Goal: Task Accomplishment & Management: Use online tool/utility

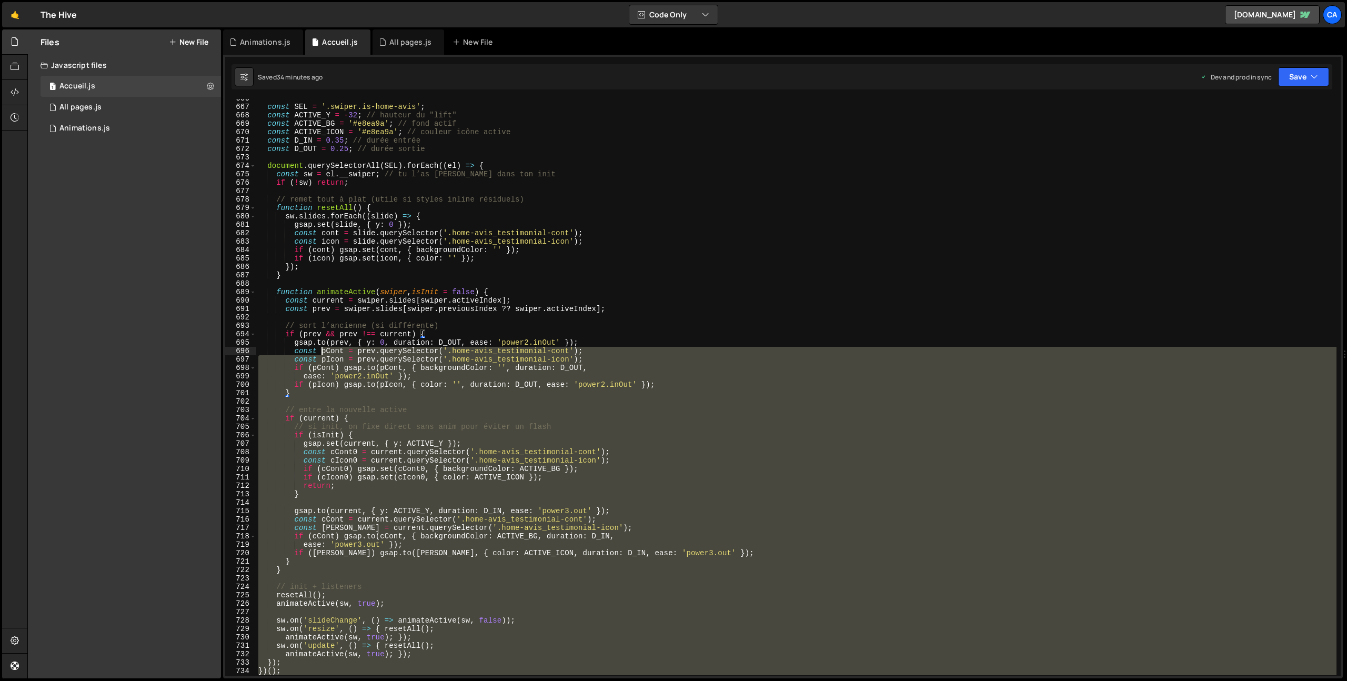
scroll to position [5539, 0]
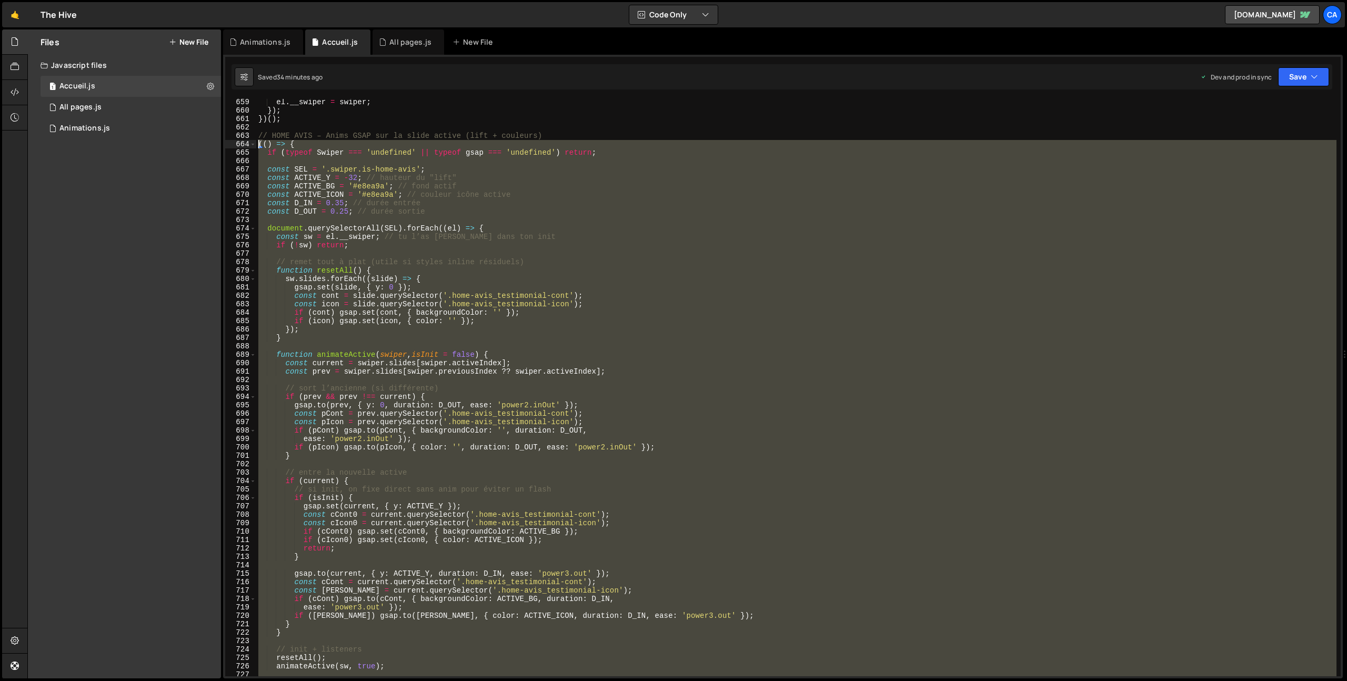
drag, startPoint x: 337, startPoint y: 415, endPoint x: 243, endPoint y: 141, distance: 289.1
click at [243, 141] on div "659 660 661 662 663 664 665 666 667 668 669 670 671 672 673 674 675 676 677 678…" at bounding box center [782, 387] width 1115 height 577
type textarea "(() => { if (typeof Swiper === 'undefined' || typeof gsap === 'undefined') retu…"
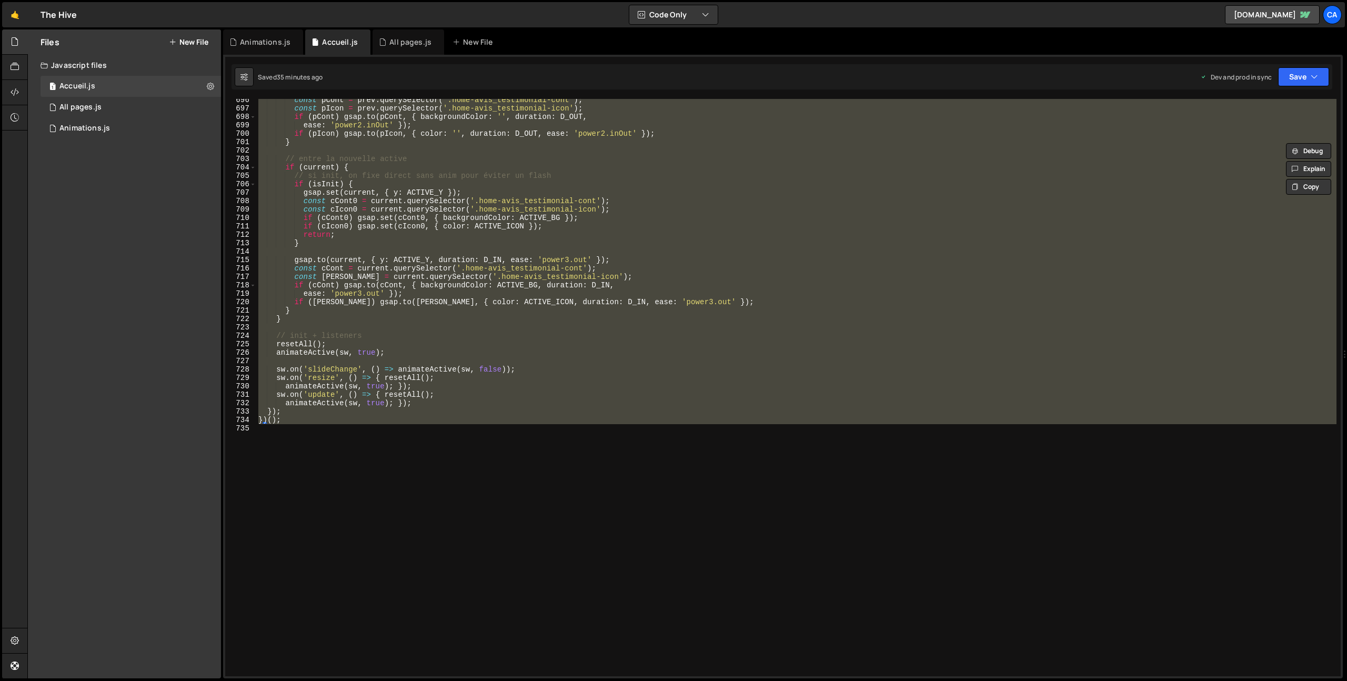
scroll to position [5853, 0]
click at [351, 485] on div "const pCont = prev . querySelector ( '.home-avis_testimonial-cont' ) ; const pI…" at bounding box center [796, 393] width 1080 height 594
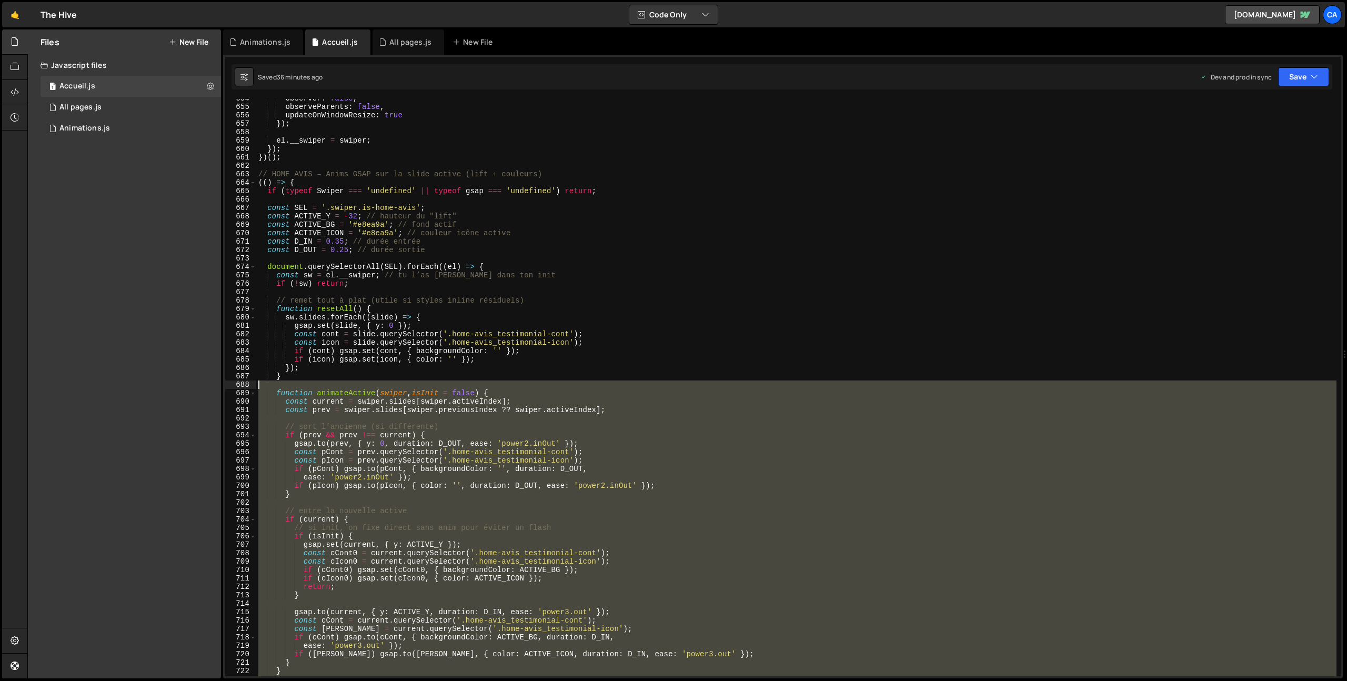
scroll to position [5443, 0]
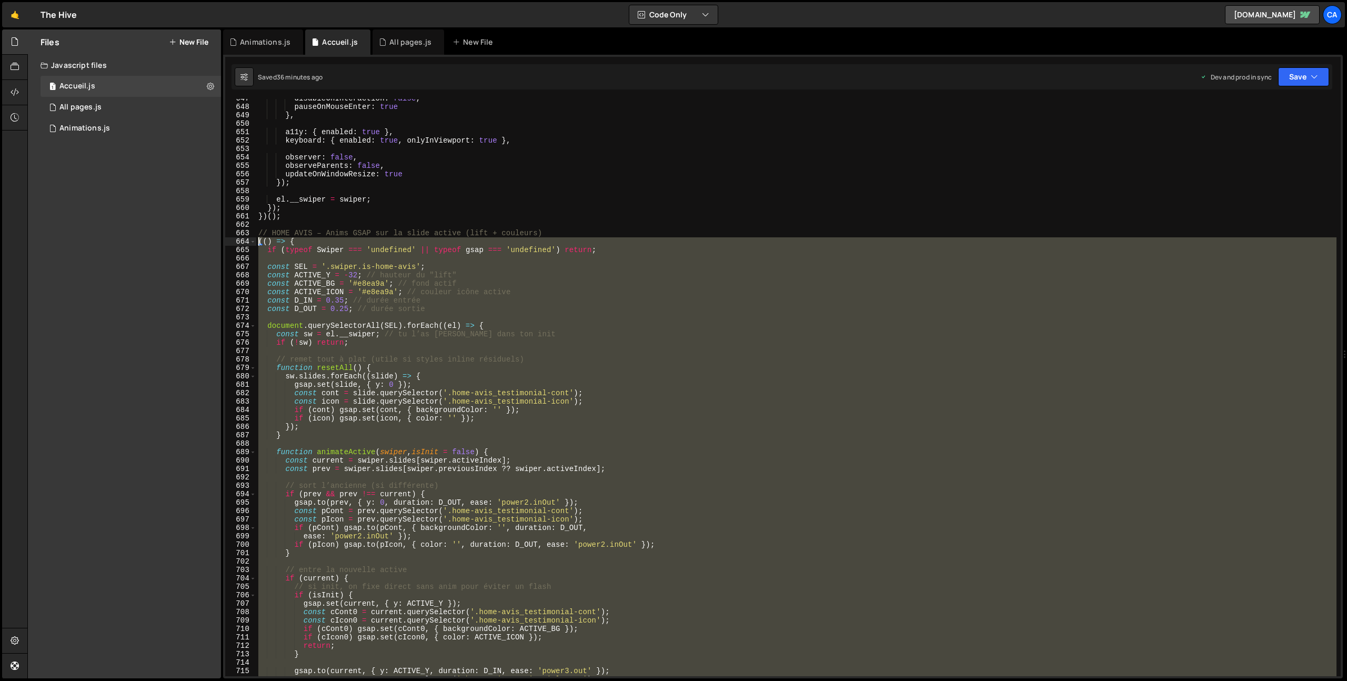
drag, startPoint x: 342, startPoint y: 465, endPoint x: 238, endPoint y: 241, distance: 246.4
click at [238, 241] on div "647 648 649 650 651 652 653 654 655 656 657 658 659 660 661 662 663 664 665 666…" at bounding box center [782, 387] width 1115 height 577
type textarea "(() => { if (typeof Swiper === 'undefined' || typeof gsap === 'undefined') retu…"
paste textarea
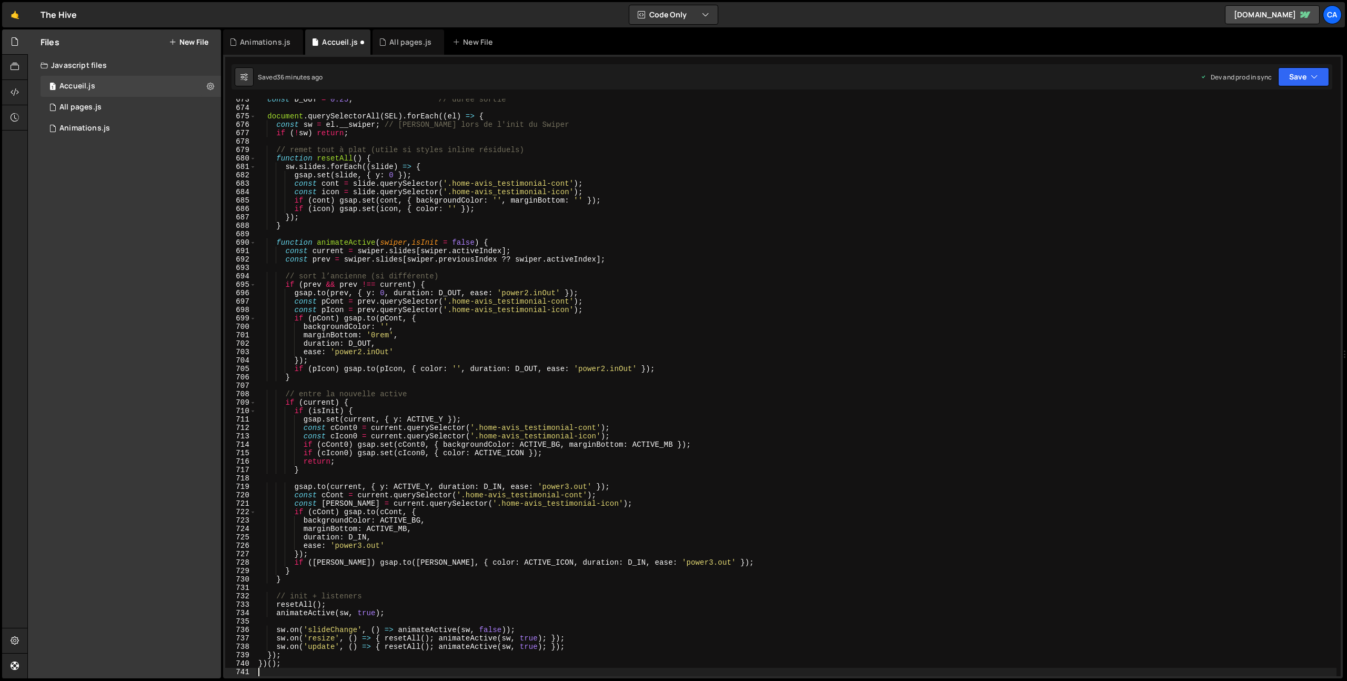
scroll to position [5660, 0]
click at [1306, 74] on button "Save" at bounding box center [1303, 76] width 51 height 19
click at [1239, 133] on div "Save to Production S" at bounding box center [1267, 137] width 109 height 11
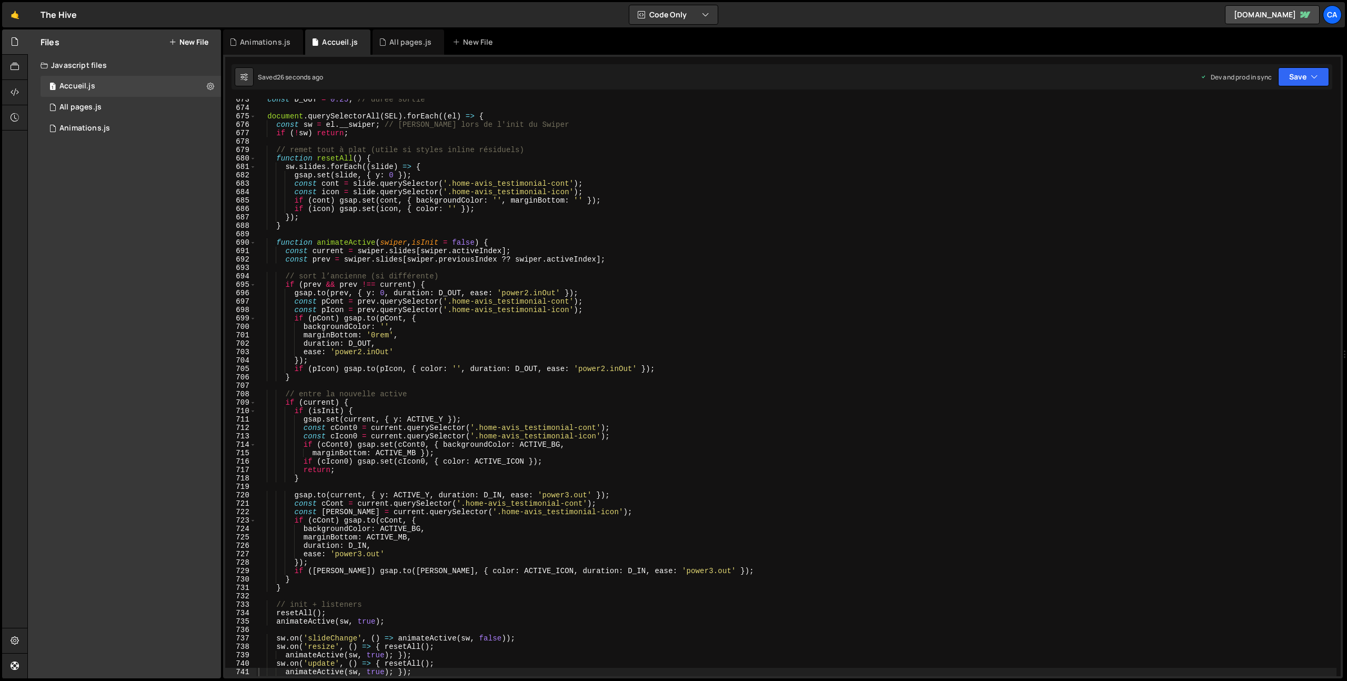
click at [585, 403] on div "const D_OUT = 0.25 ; // durée sortie document . querySelectorAll ( SEL ) . forE…" at bounding box center [796, 392] width 1080 height 594
type textarea "})();"
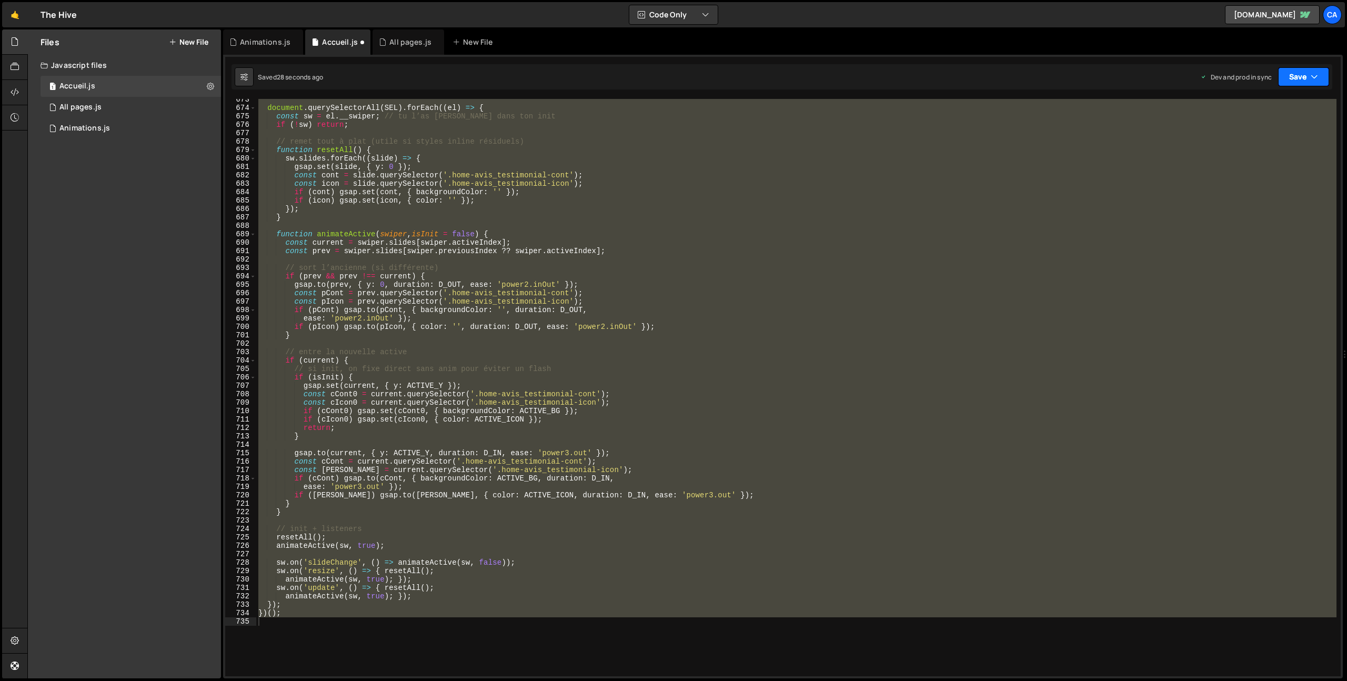
click at [1305, 74] on button "Save" at bounding box center [1303, 76] width 51 height 19
click at [1258, 139] on div "Save to Production S" at bounding box center [1267, 137] width 109 height 11
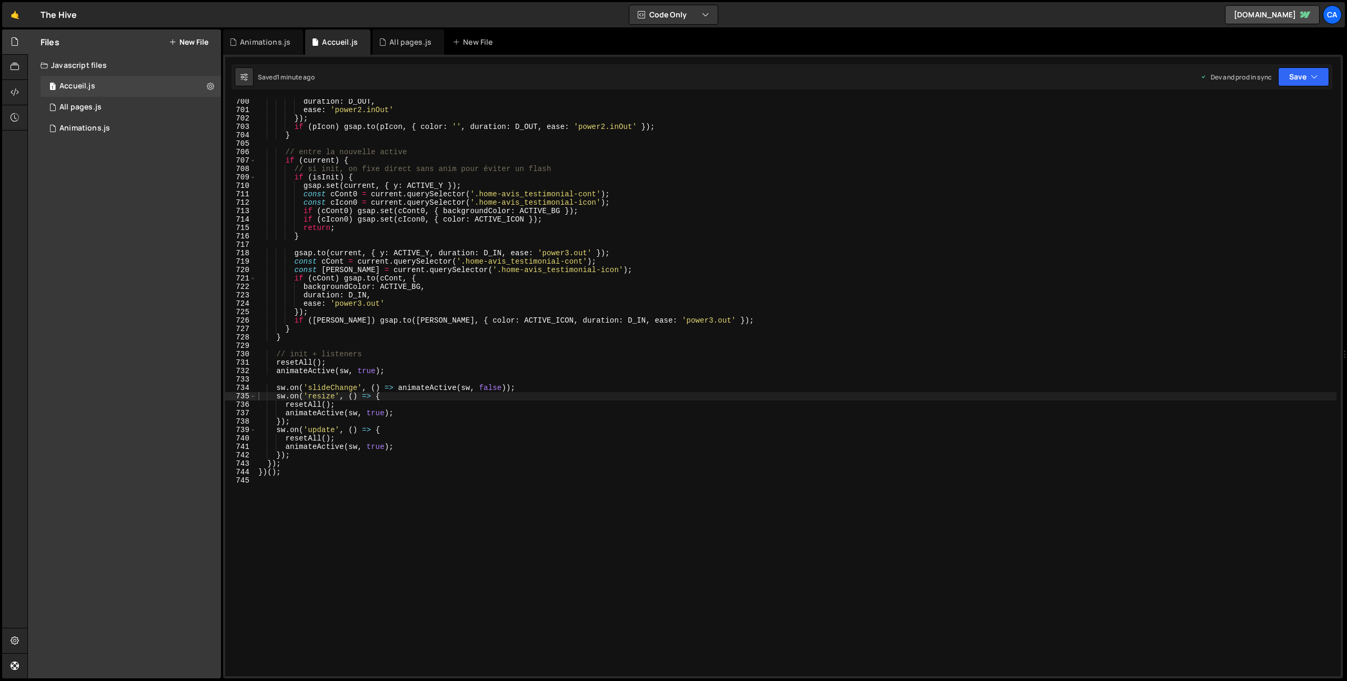
scroll to position [5963, 0]
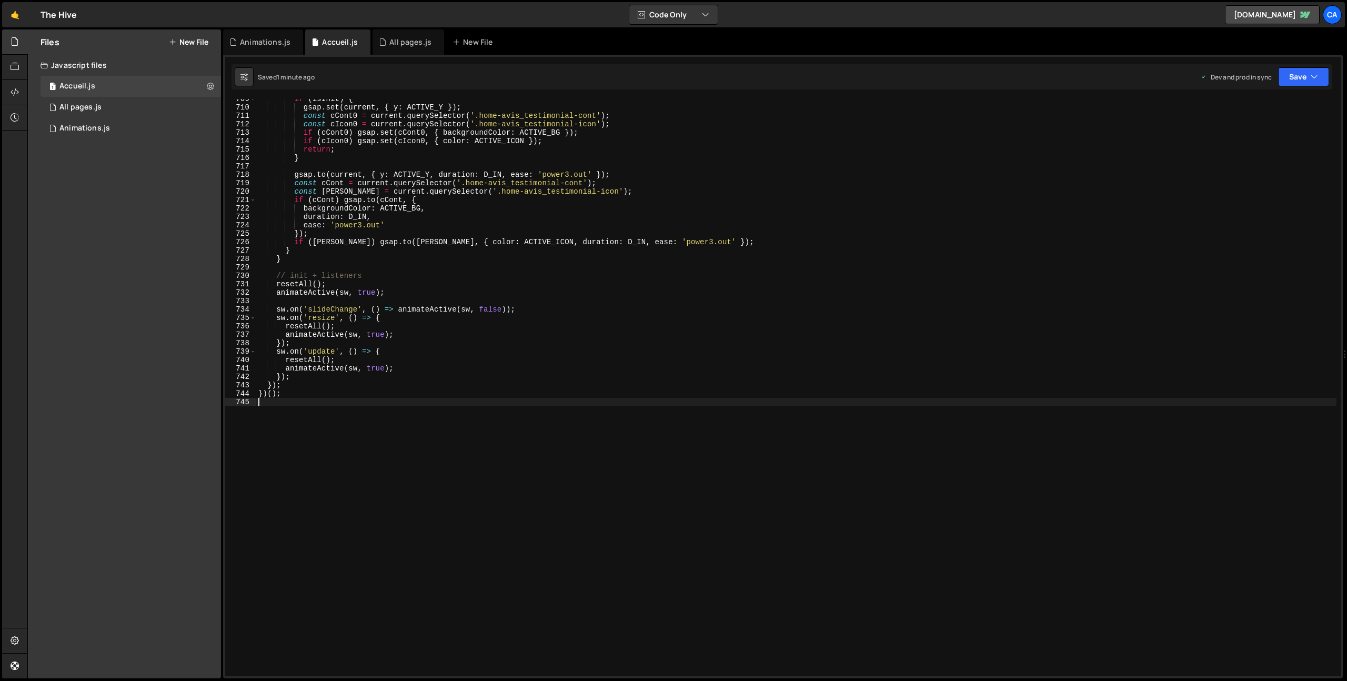
click at [344, 469] on div "if ( isInit ) { gsap . set ( current , { y : ACTIVE_Y }) ; const cCont0 = curre…" at bounding box center [796, 392] width 1080 height 594
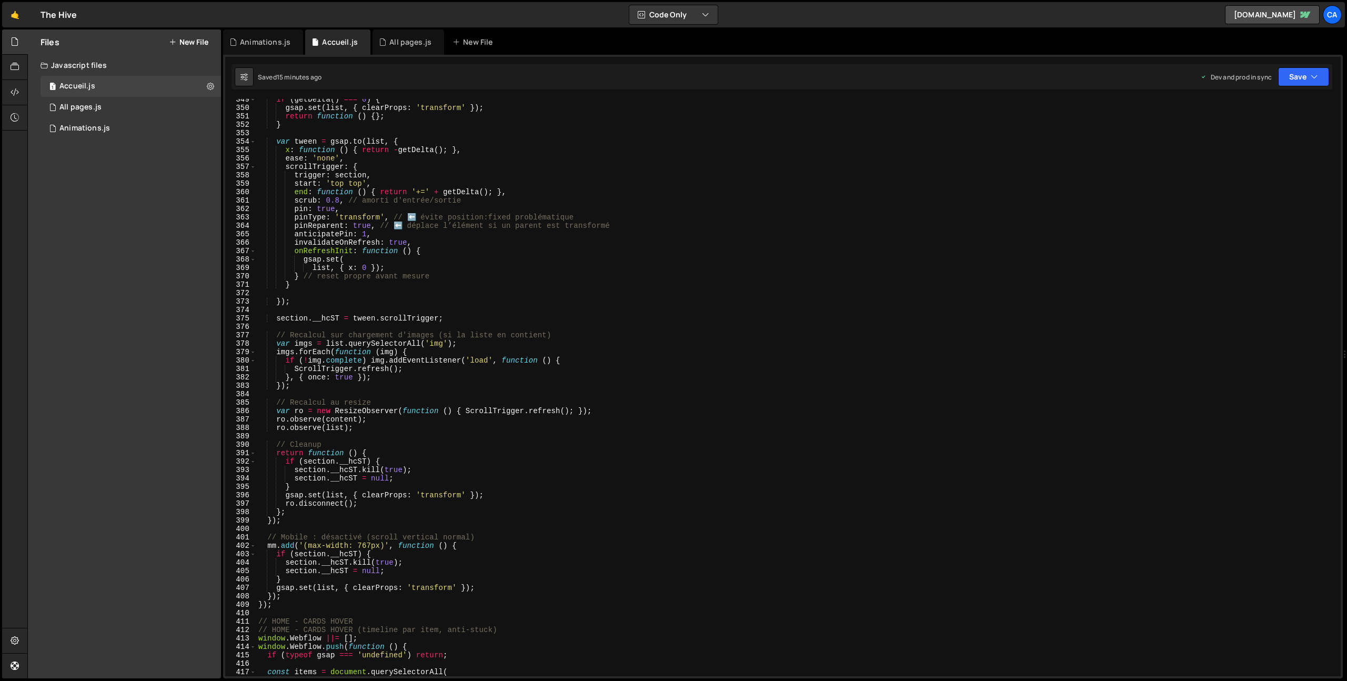
scroll to position [3031, 0]
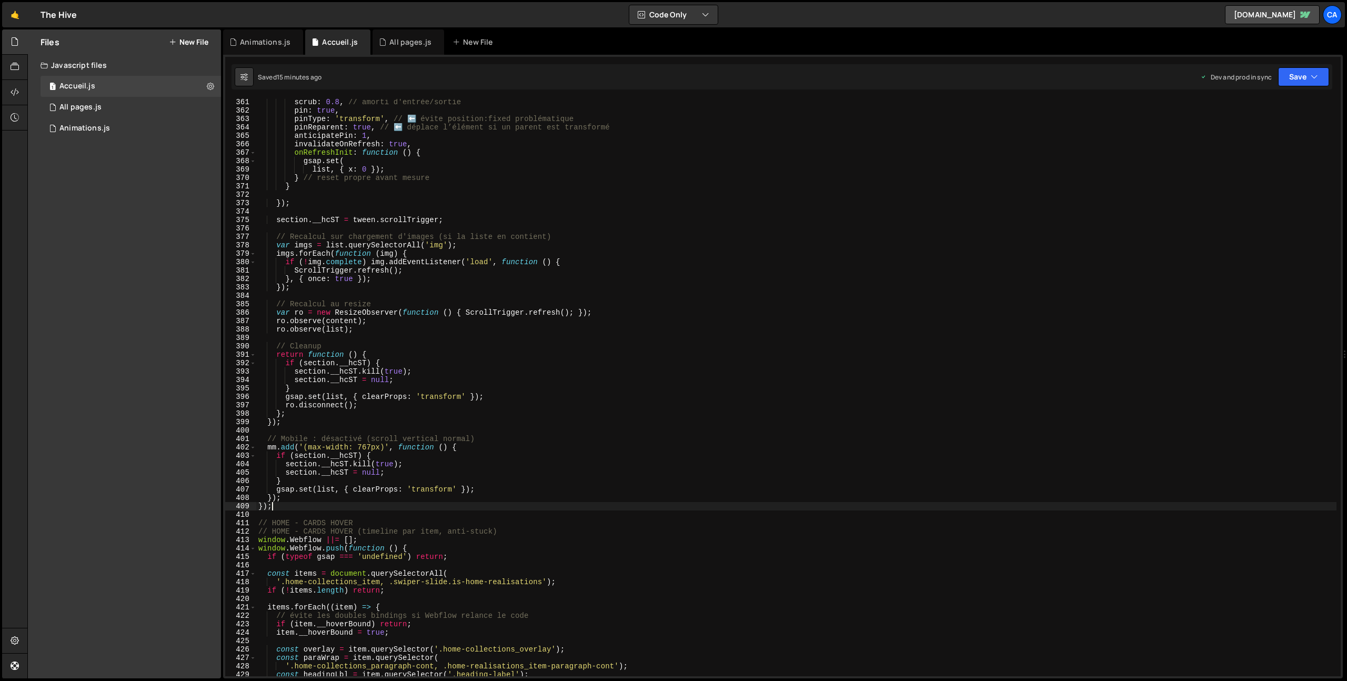
click at [294, 505] on div "scrub : 0.8 , // amorti d'entrée/sortie pin : true , pinType : 'transform' , //…" at bounding box center [796, 395] width 1080 height 594
type textarea "});"
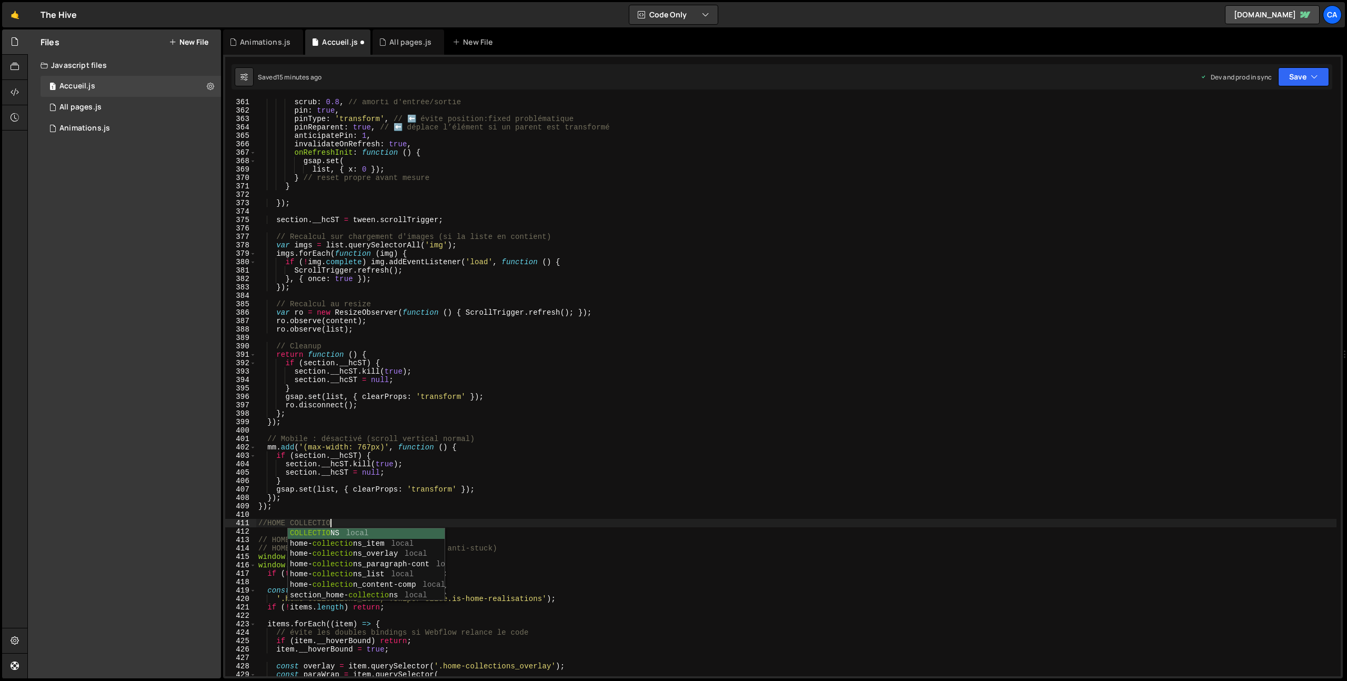
scroll to position [0, 5]
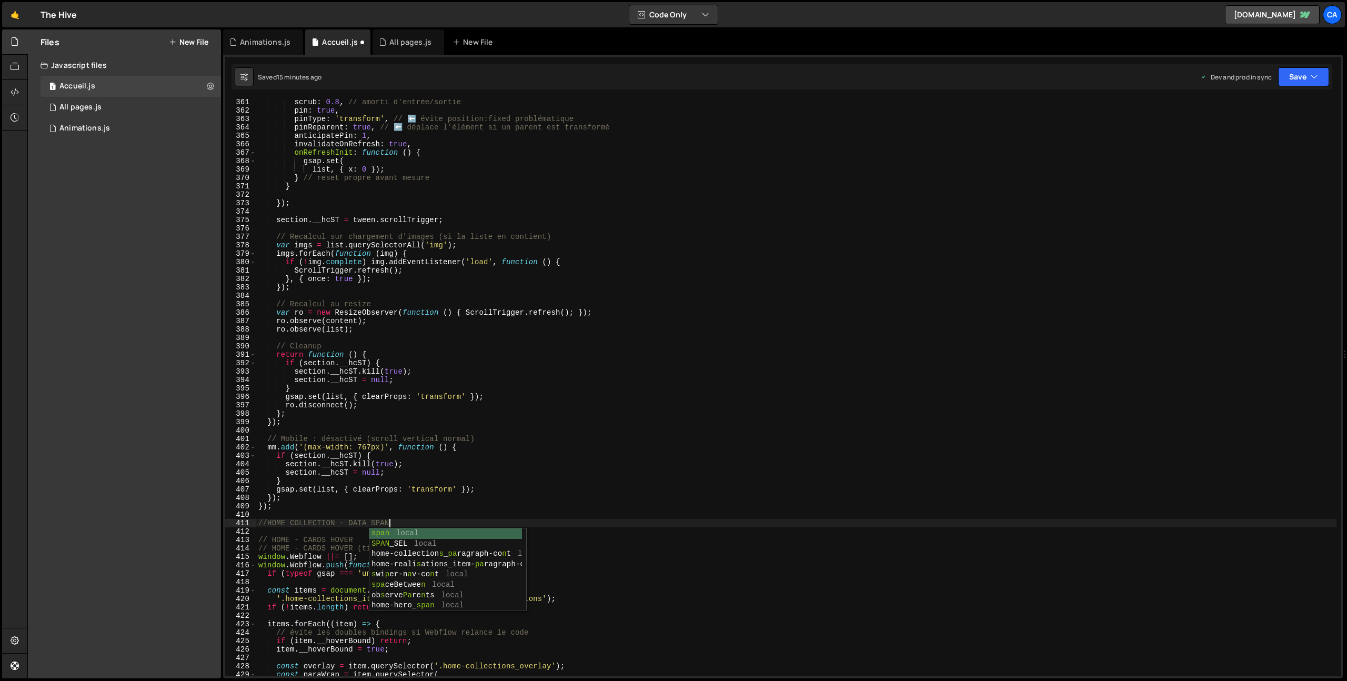
type textarea "//HOME COLLECTION - DATA SPAN"
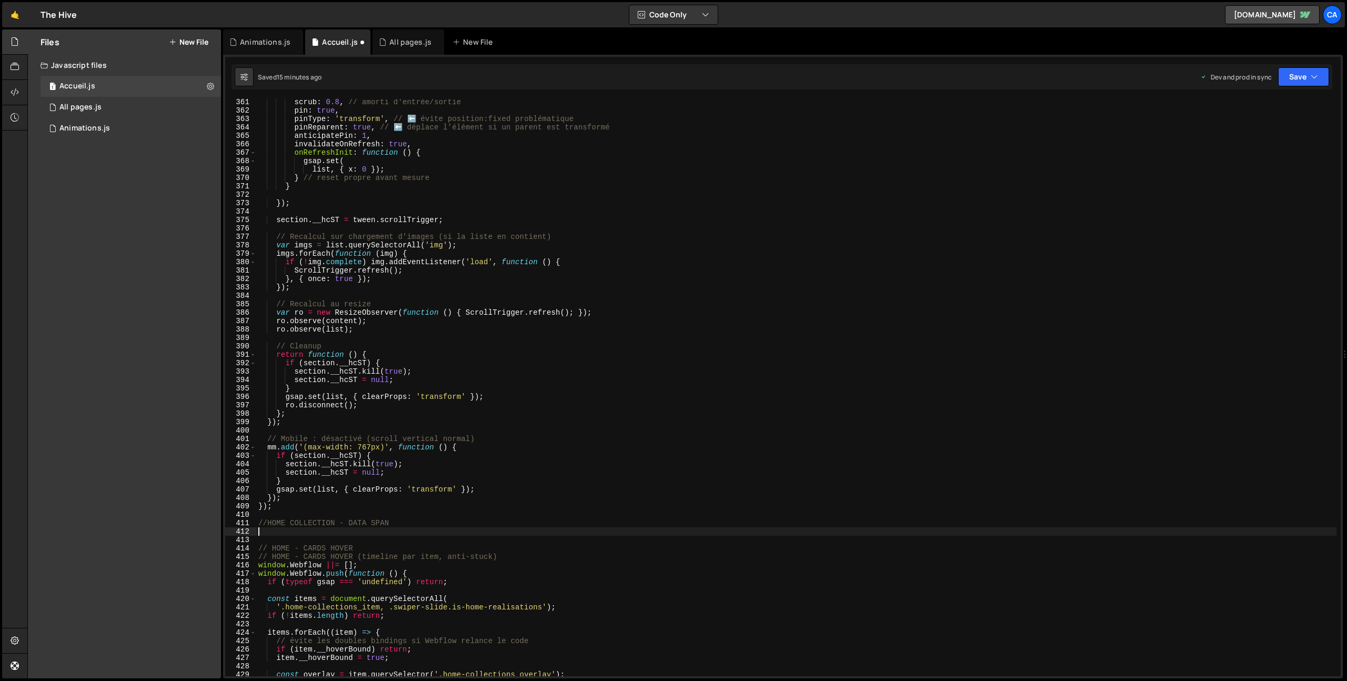
paste textarea
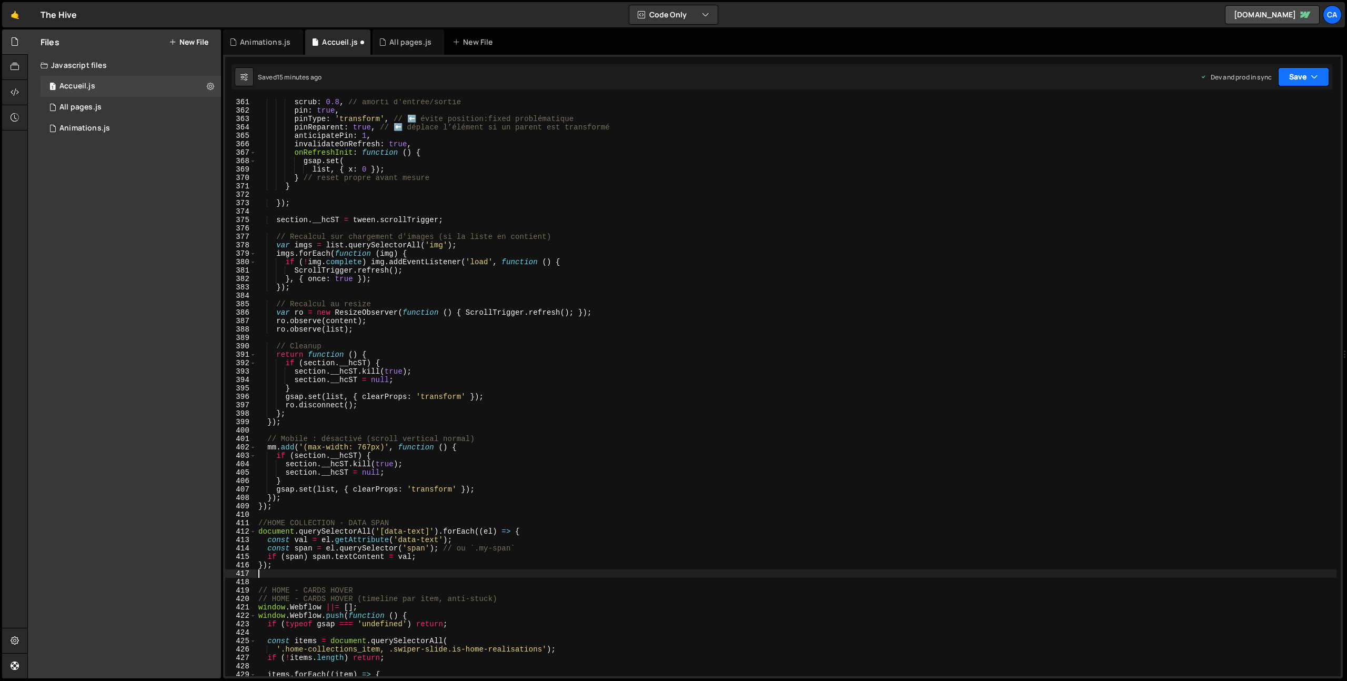
click at [1287, 78] on button "Save" at bounding box center [1303, 76] width 51 height 19
click at [1275, 144] on div "15 minutes ago" at bounding box center [1253, 148] width 44 height 9
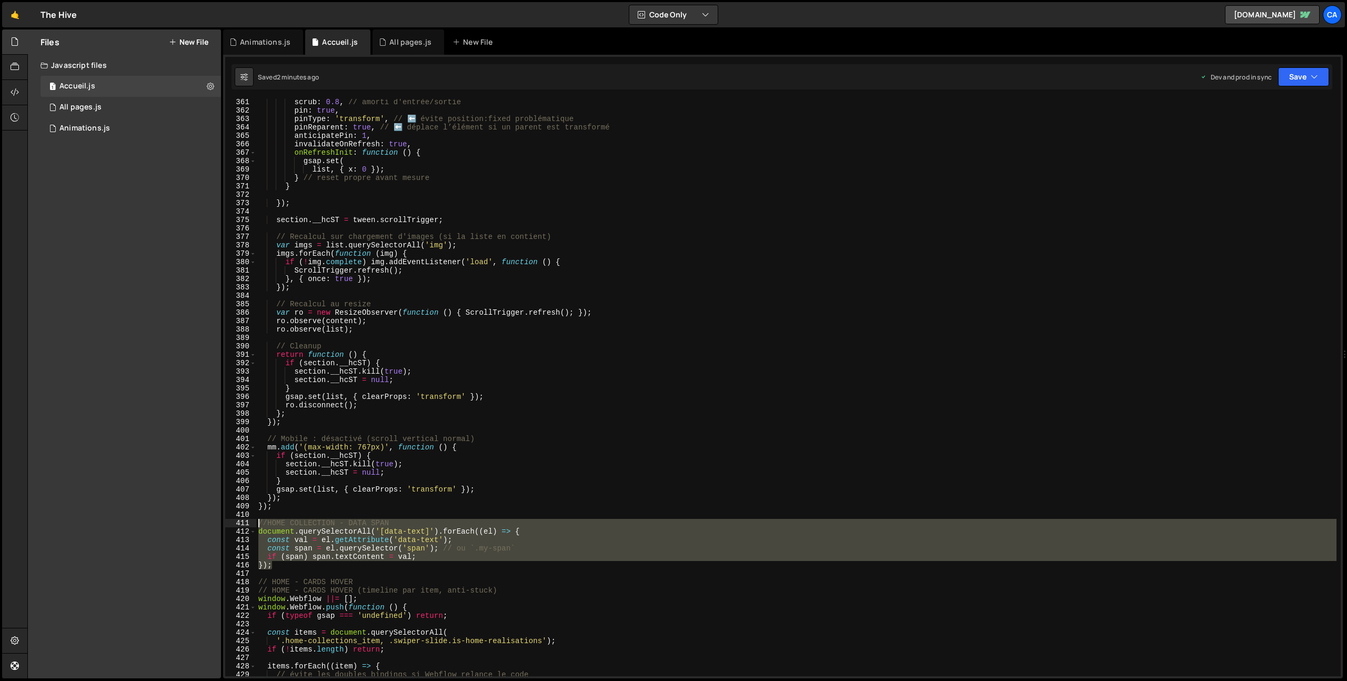
drag, startPoint x: 278, startPoint y: 566, endPoint x: 248, endPoint y: 523, distance: 52.2
click at [248, 523] on div "}); 361 362 363 364 365 366 367 368 369 370 371 372 373 374 375 376 377 378 379…" at bounding box center [782, 387] width 1115 height 577
type textarea "//HOME COLLECTION - DATA SPAN document.querySelectorAll('[data-text]').forEach(…"
click at [281, 572] on div "scrub : 0.8 , // amorti d'entrée/sortie pin : true , pinType : 'transform' , //…" at bounding box center [796, 395] width 1080 height 594
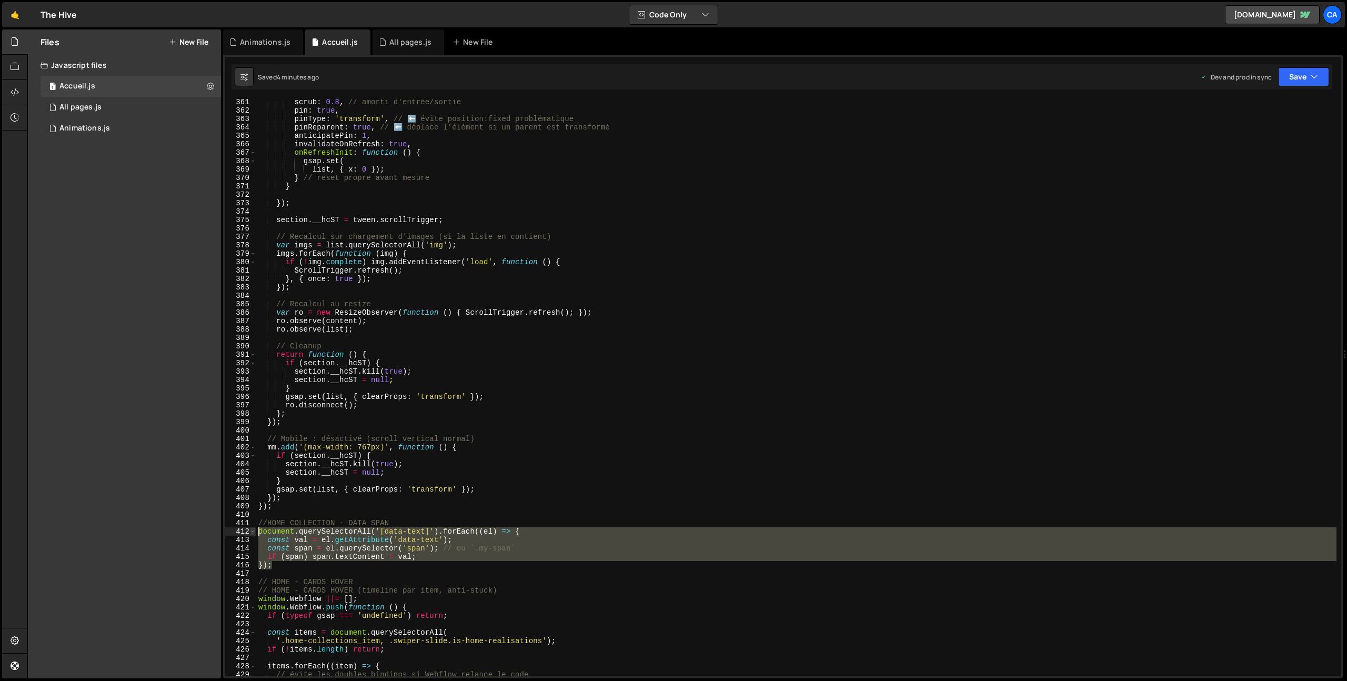
drag, startPoint x: 276, startPoint y: 566, endPoint x: 252, endPoint y: 529, distance: 43.6
click at [252, 529] on div "361 362 363 364 365 366 367 368 369 370 371 372 373 374 375 376 377 378 379 380…" at bounding box center [782, 387] width 1115 height 577
type textarea "document.querySelectorAll('[data-text]').forEach((el) => { const val = el.getAt…"
paste textarea
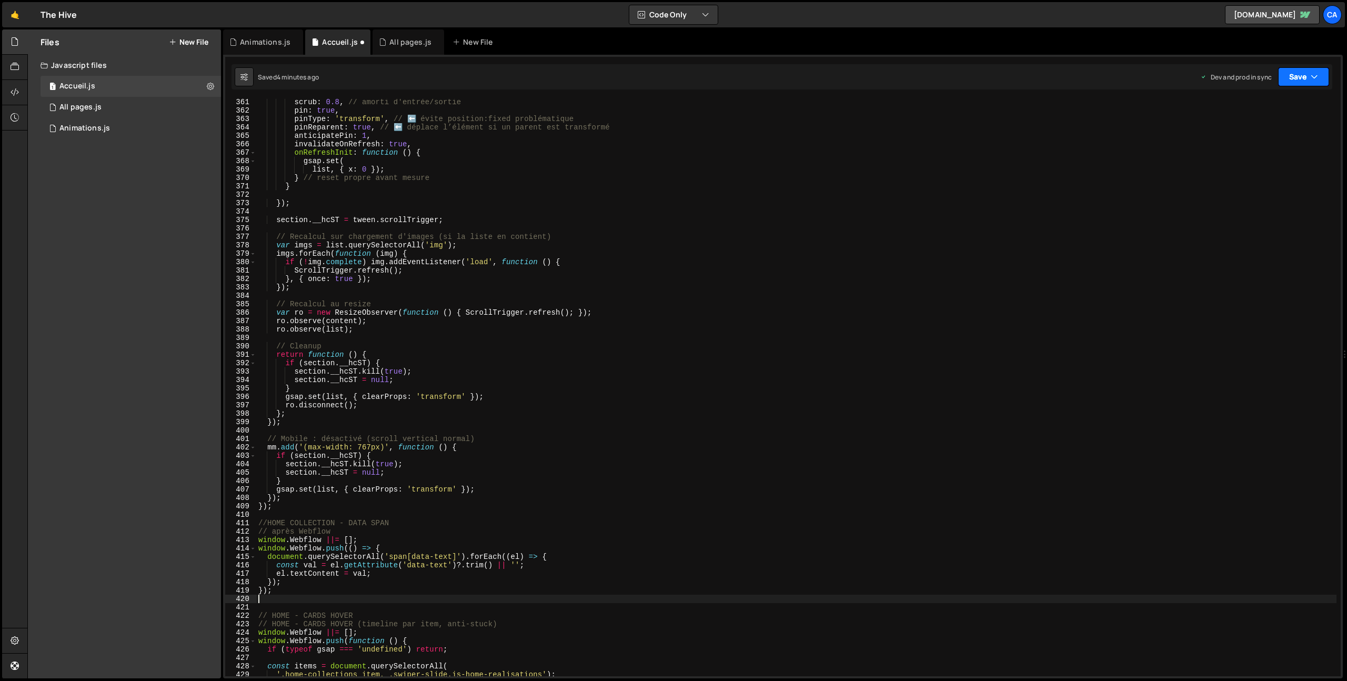
click at [1315, 76] on icon "button" at bounding box center [1313, 77] width 7 height 11
click at [1256, 128] on button "Save to Production S Saved 4 minutes ago" at bounding box center [1268, 143] width 126 height 34
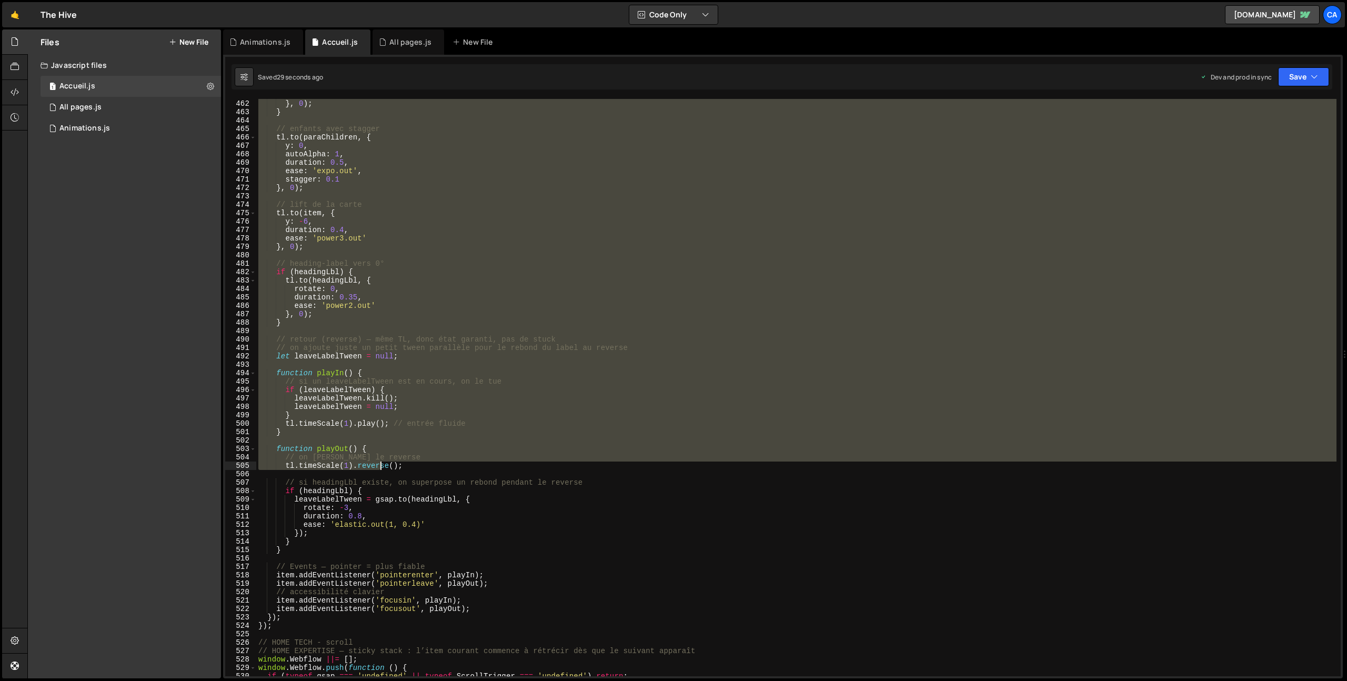
scroll to position [3942, 0]
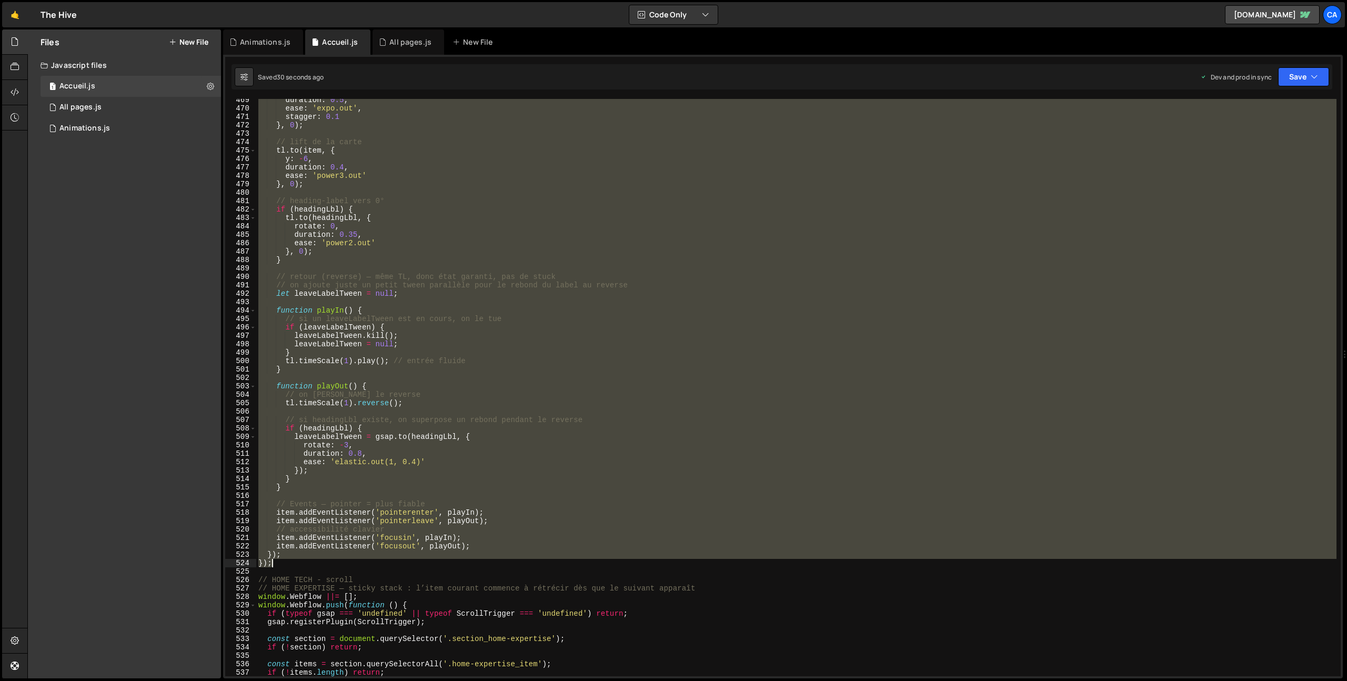
drag, startPoint x: 258, startPoint y: 355, endPoint x: 317, endPoint y: 561, distance: 214.5
click at [317, 561] on div "duration : 0.5 , ease : 'expo.out' , stagger : 0.1 } , 0 ) ; // lift de la [PER…" at bounding box center [796, 393] width 1080 height 594
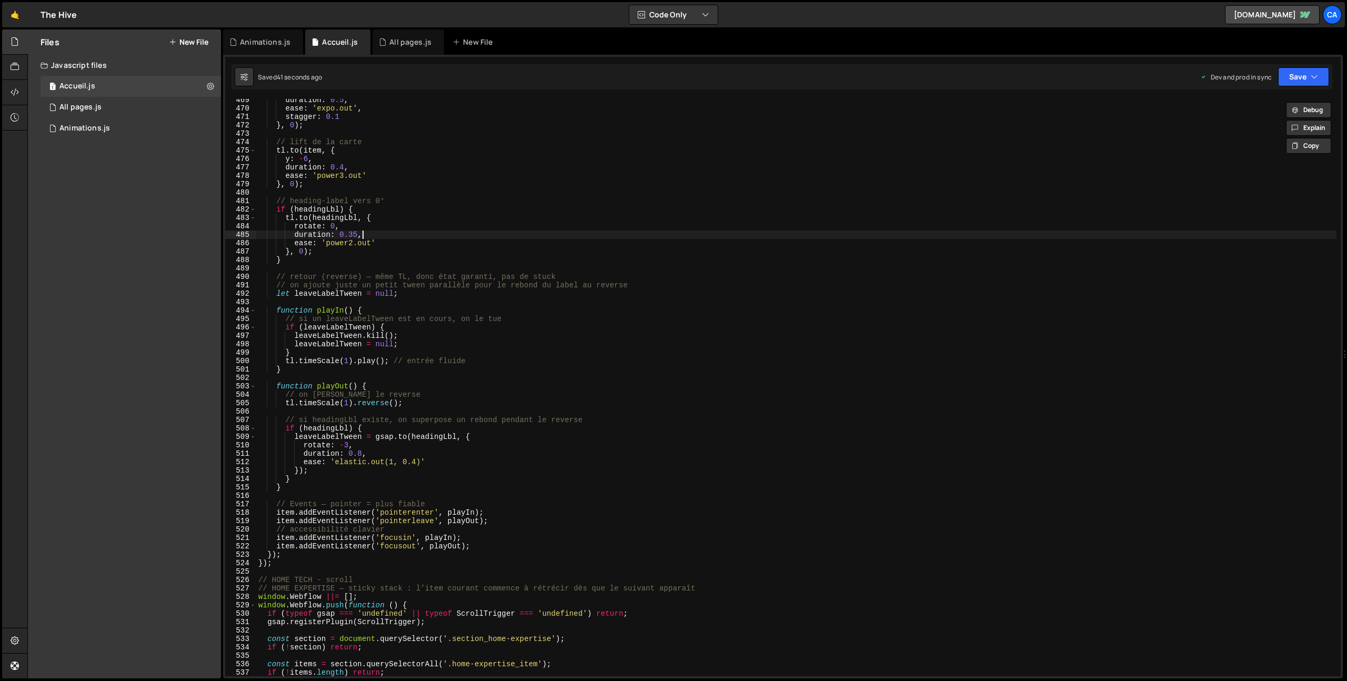
click at [558, 235] on div "duration : 0.5 , ease : 'expo.out' , stagger : 0.1 } , 0 ) ; // lift de la [PER…" at bounding box center [796, 393] width 1080 height 594
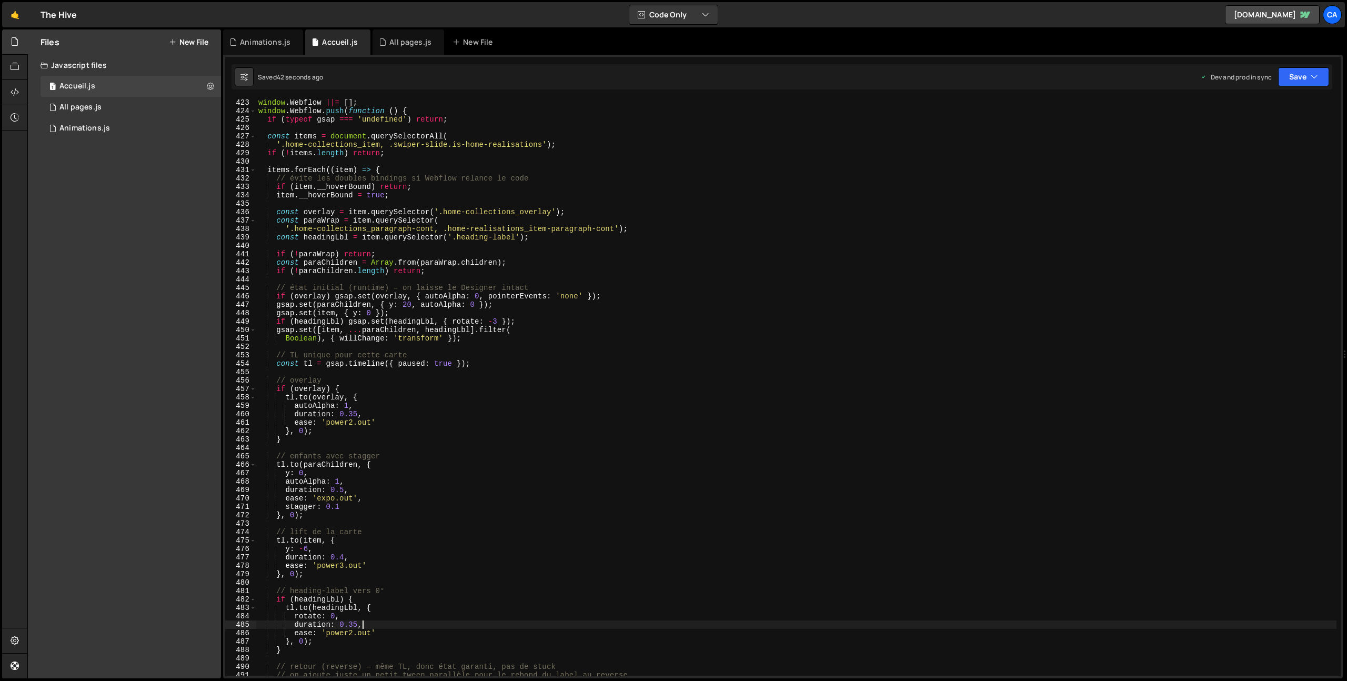
scroll to position [3482, 0]
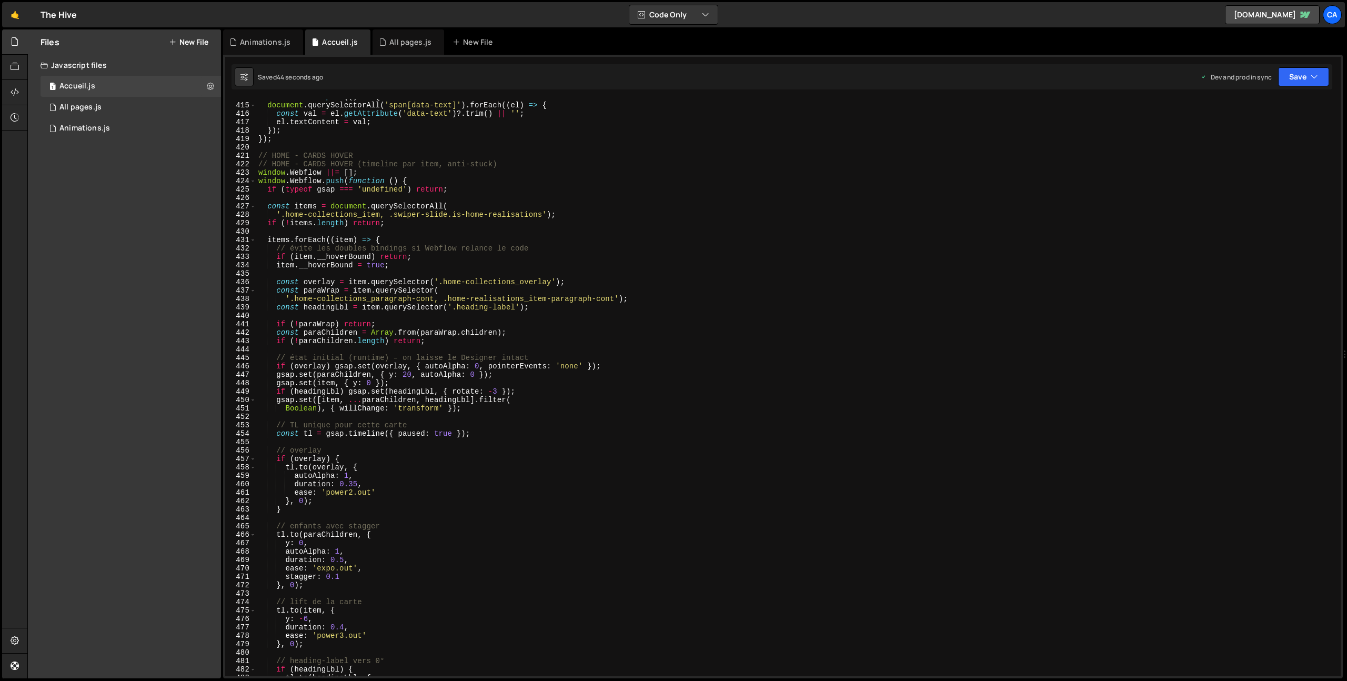
click at [472, 307] on div "window . Webflow . push (( ) => { document . querySelectorAll ( 'span[data-text…" at bounding box center [796, 390] width 1080 height 594
drag, startPoint x: 472, startPoint y: 307, endPoint x: 500, endPoint y: 306, distance: 28.4
click at [500, 306] on div "window . Webflow . push (( ) => { document . querySelectorAll ( 'span[data-text…" at bounding box center [796, 390] width 1080 height 594
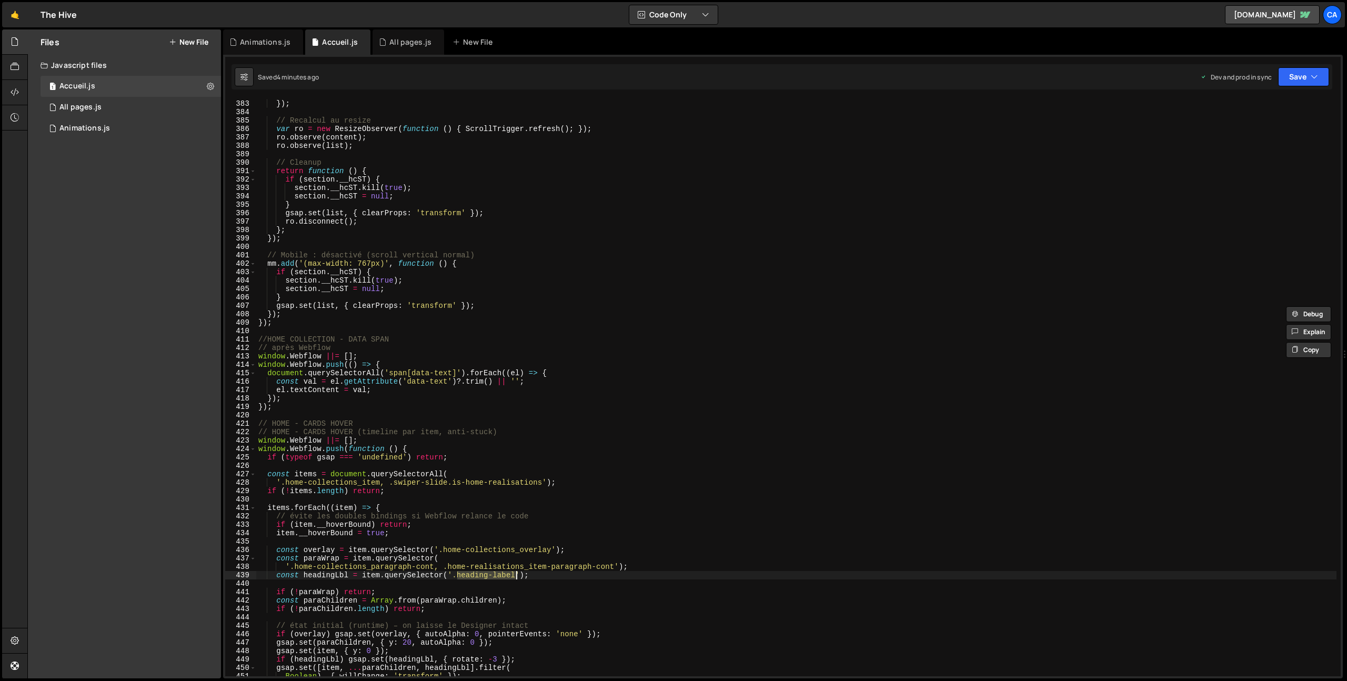
scroll to position [3293, 0]
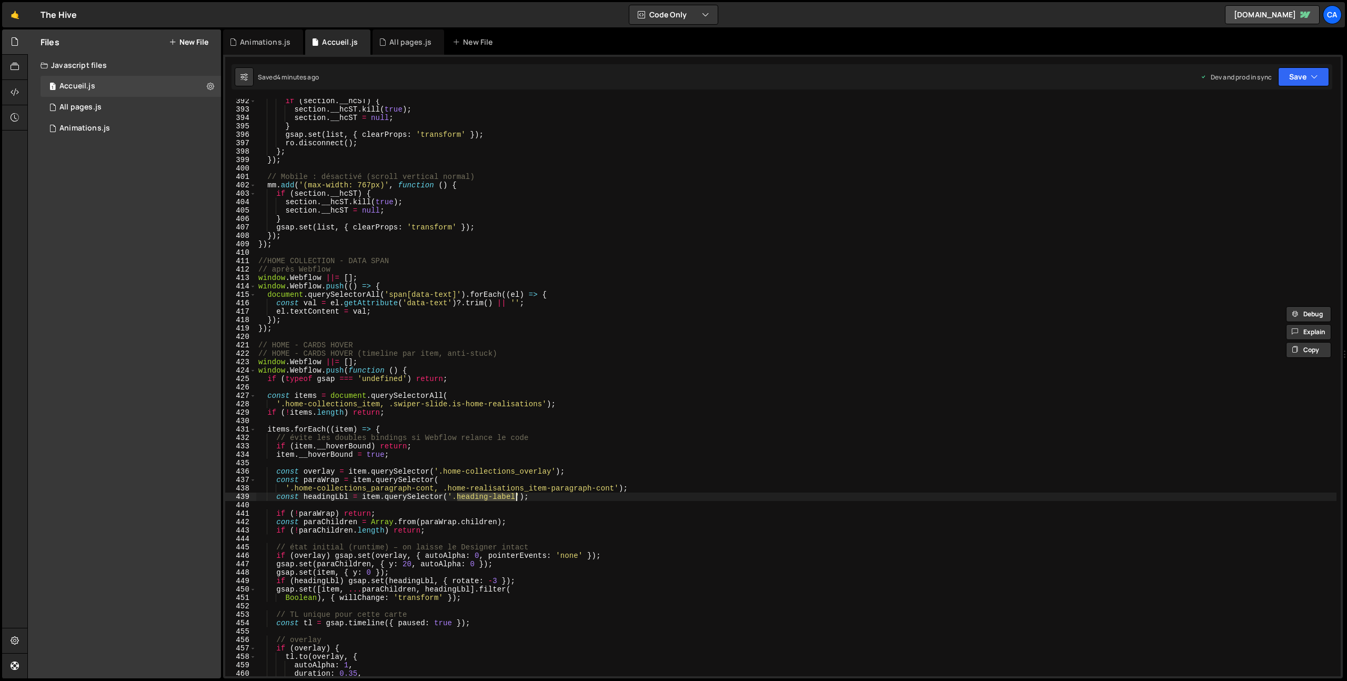
click at [258, 356] on div "if ( section . __hcST ) { section . __hcST . kill ( true ) ; section . __hcST =…" at bounding box center [796, 394] width 1080 height 594
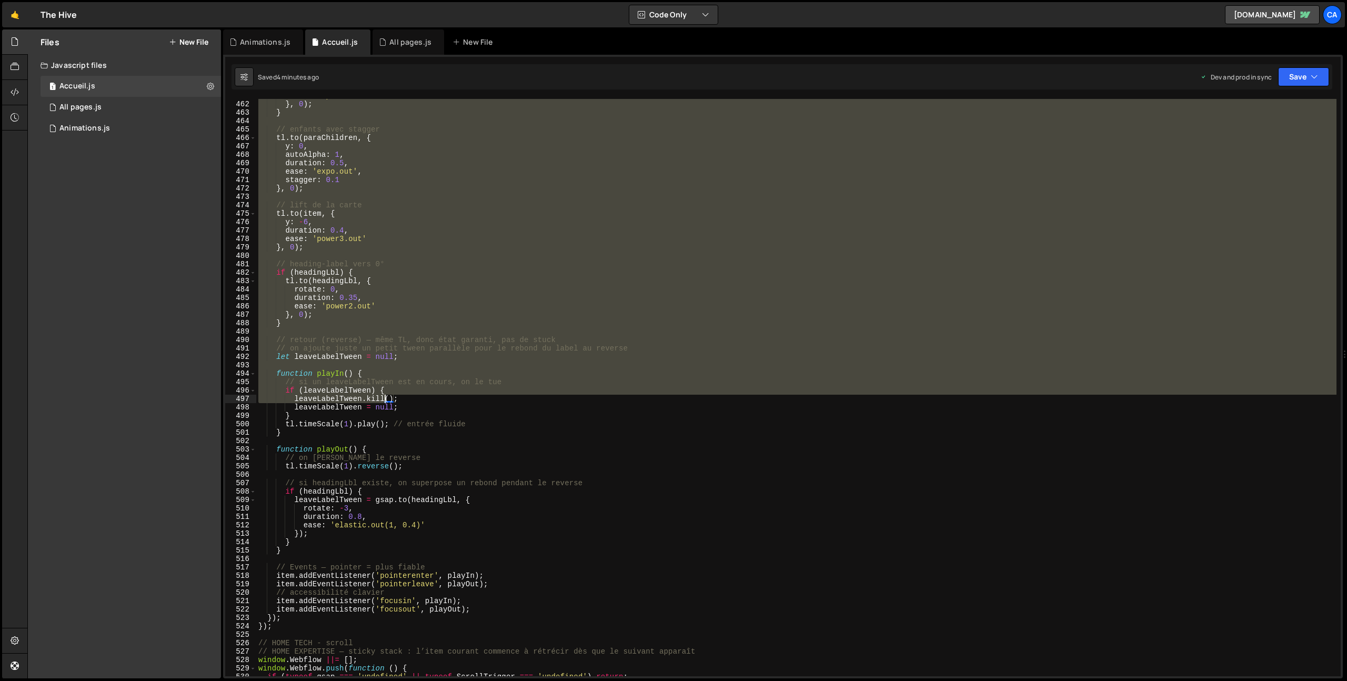
scroll to position [3939, 0]
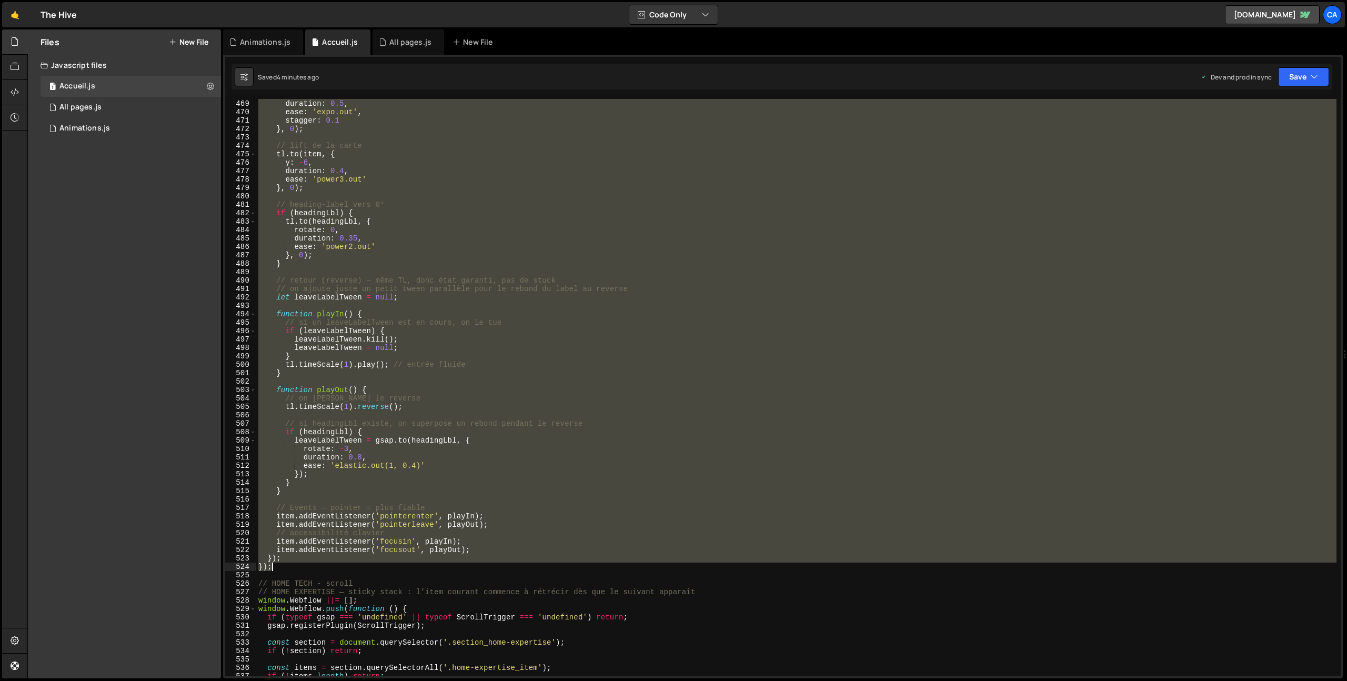
drag, startPoint x: 286, startPoint y: 352, endPoint x: 304, endPoint y: 564, distance: 212.8
click at [304, 564] on div "autoAlpha : 1 , duration : 0.5 , ease : 'expo.out' , stagger : 0.1 } , 0 ) ; //…" at bounding box center [796, 388] width 1080 height 594
type textarea "}); });"
paste textarea
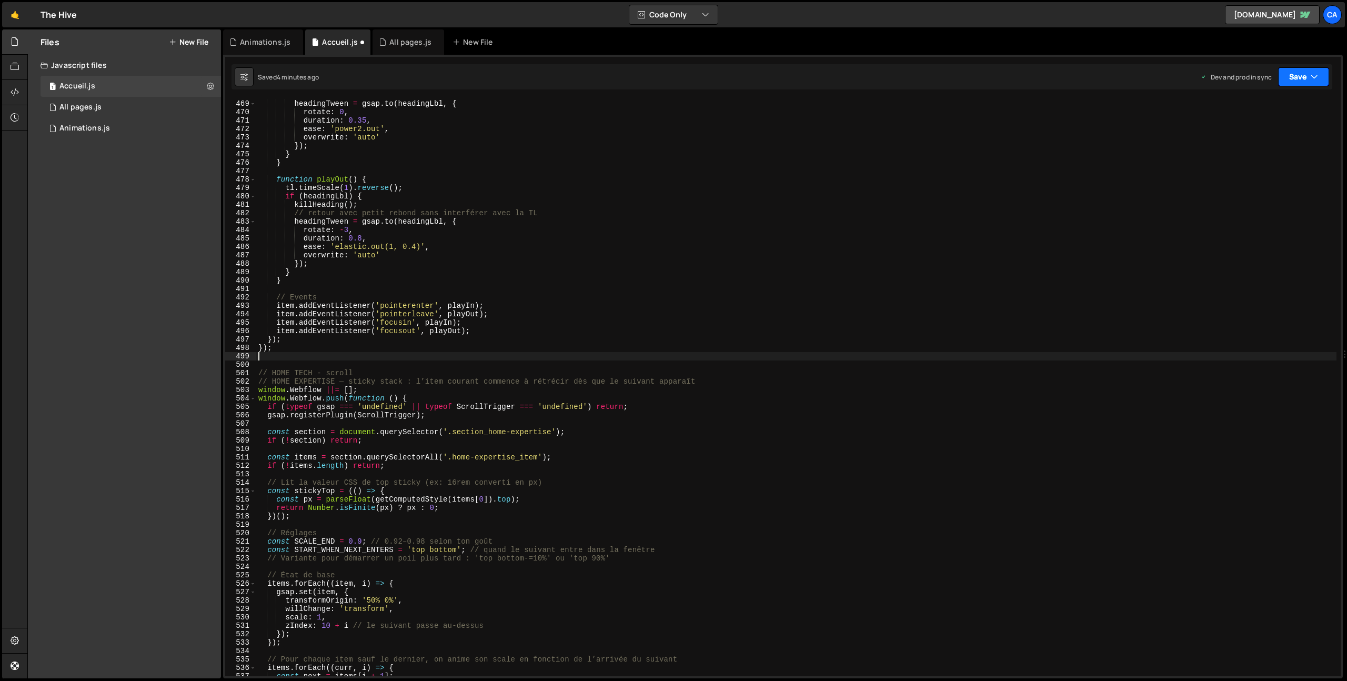
click at [1312, 69] on button "Save" at bounding box center [1303, 76] width 51 height 19
click at [1257, 140] on div "Save to Production S" at bounding box center [1267, 137] width 109 height 11
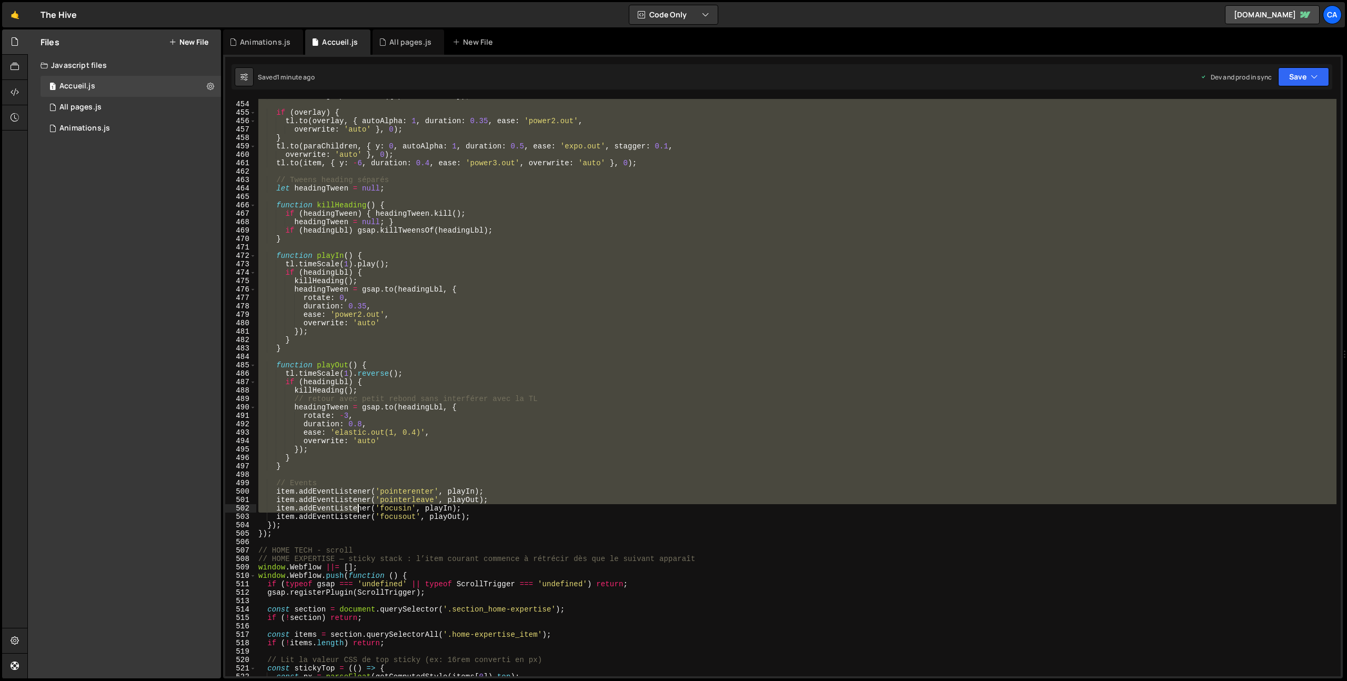
scroll to position [3831, 0]
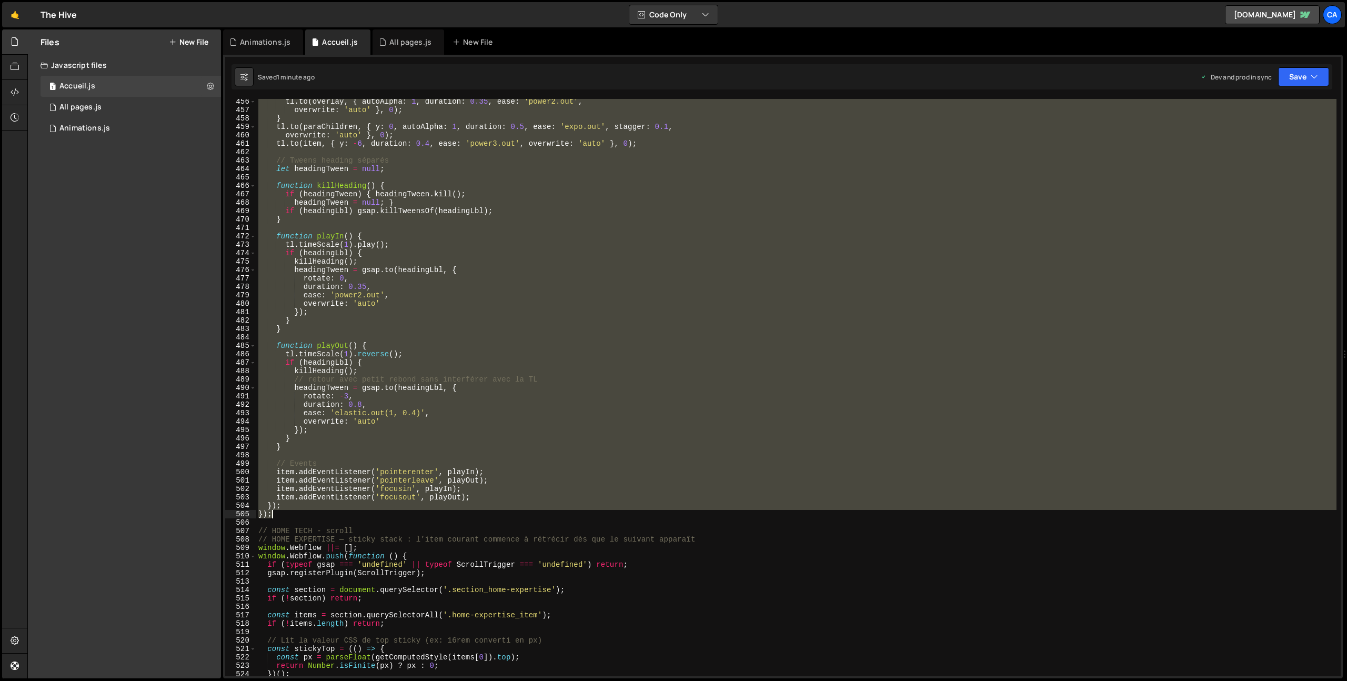
drag, startPoint x: 257, startPoint y: 165, endPoint x: 302, endPoint y: 514, distance: 352.2
click at [302, 514] on div "tl . to ( overlay , { autoAlpha : 1 , duration : 0.35 , ease : 'power2.out' , o…" at bounding box center [796, 394] width 1080 height 594
type textarea "}); });"
paste textarea
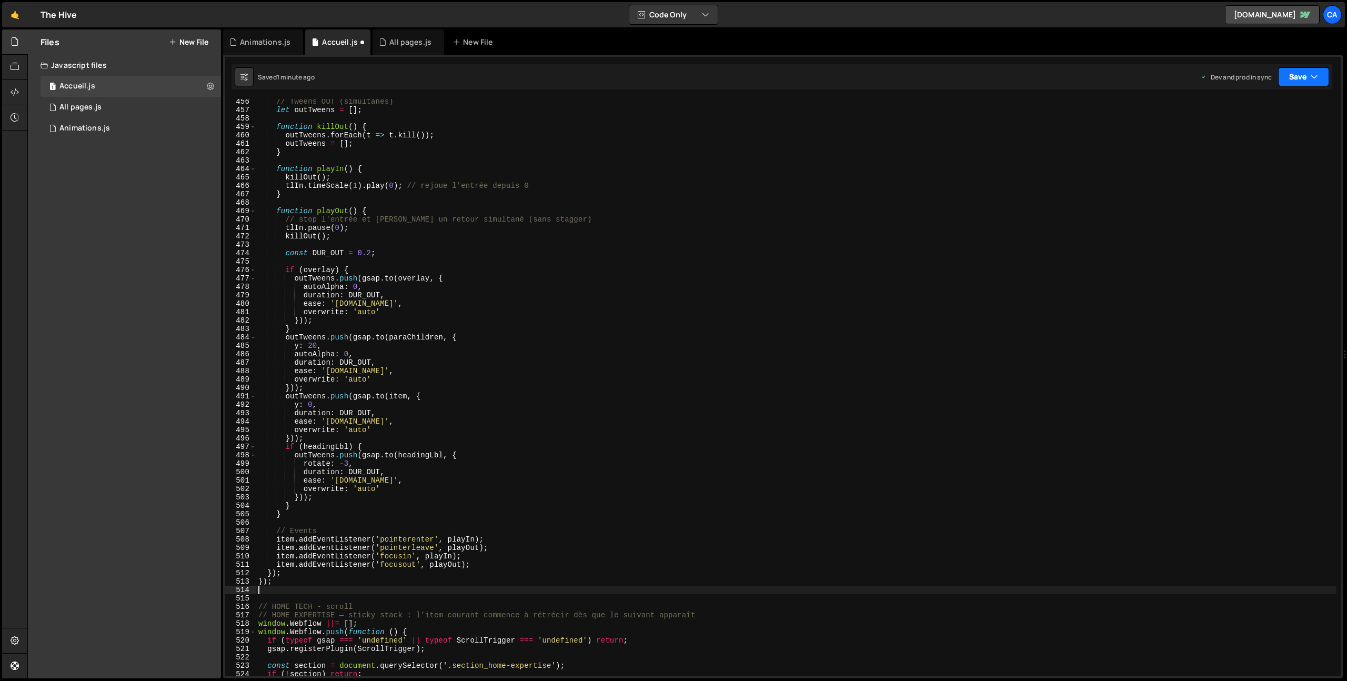
click at [1317, 75] on button "Save" at bounding box center [1303, 76] width 51 height 19
click at [1258, 152] on div "1 minute ago" at bounding box center [1249, 148] width 37 height 9
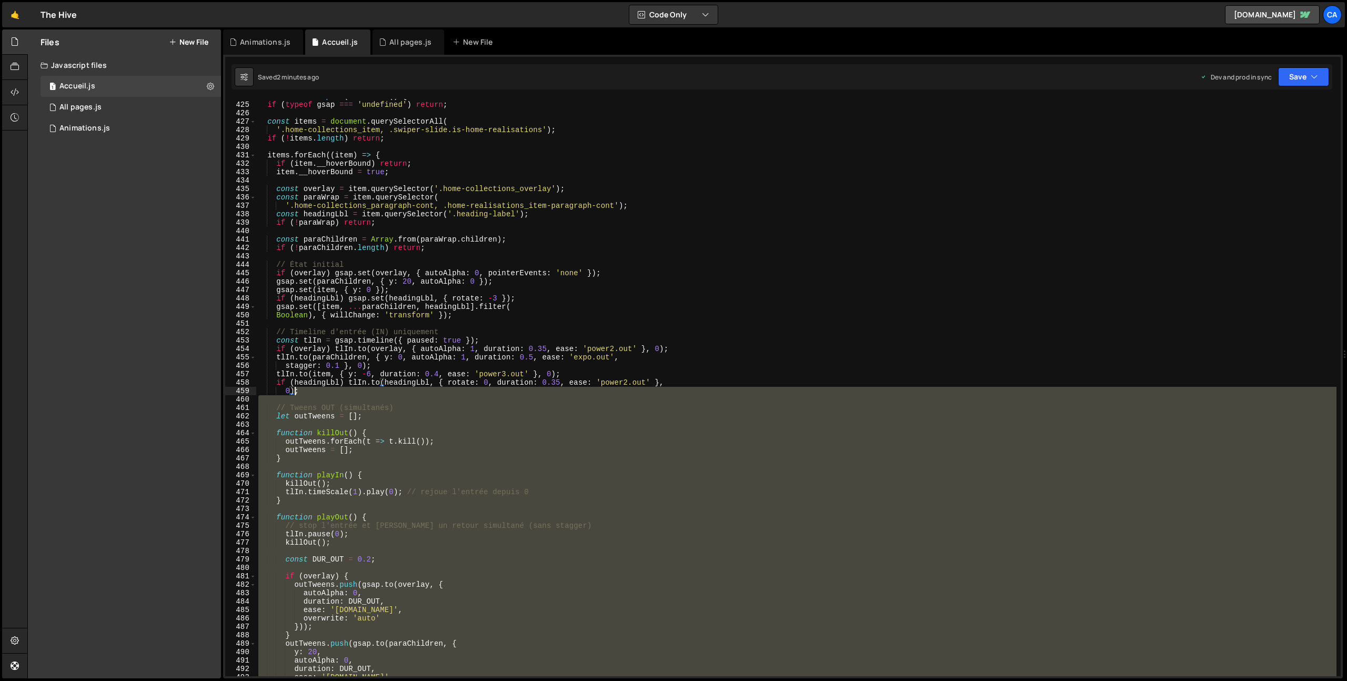
scroll to position [3426, 0]
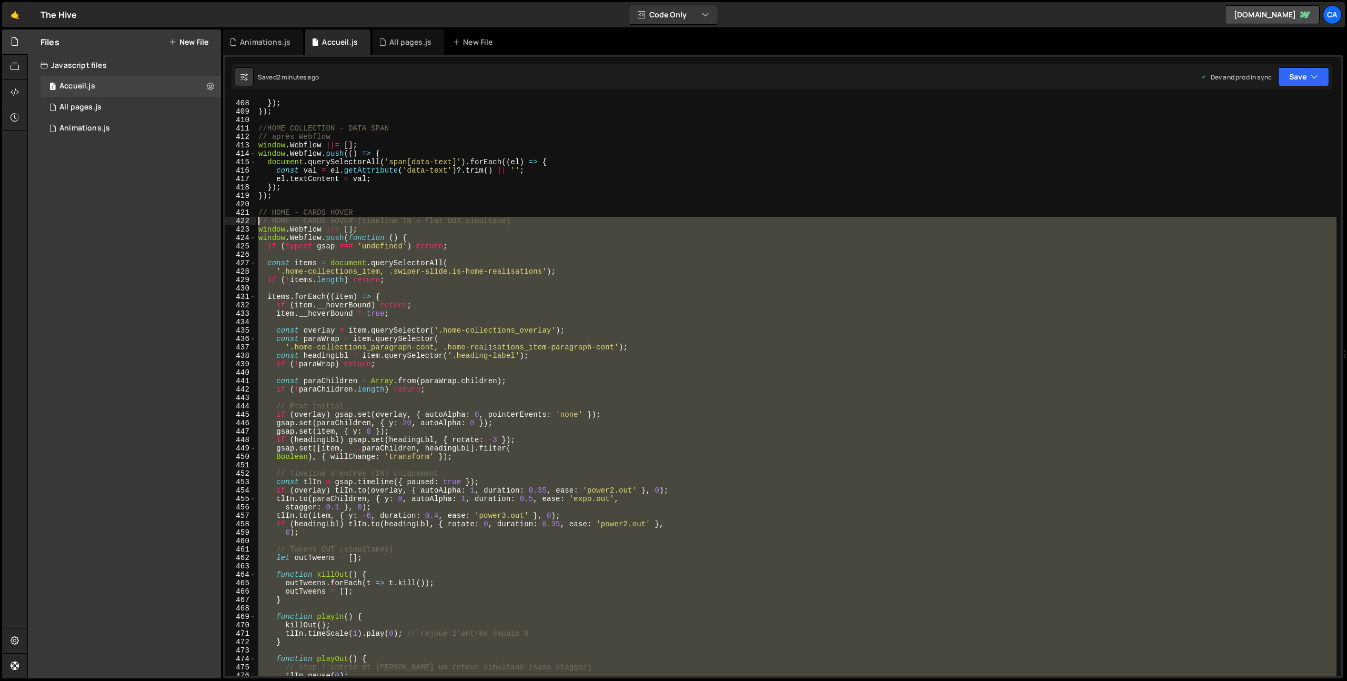
drag, startPoint x: 279, startPoint y: 621, endPoint x: 238, endPoint y: 220, distance: 402.4
click at [238, 220] on div "}); 408 409 410 411 412 413 414 415 416 417 418 419 420 421 422 423 424 425 426…" at bounding box center [782, 387] width 1115 height 577
type textarea "// HOME - CARDS HOVER (timeline IN + flat OUT simultané) window.Webflow ||= [];"
paste textarea
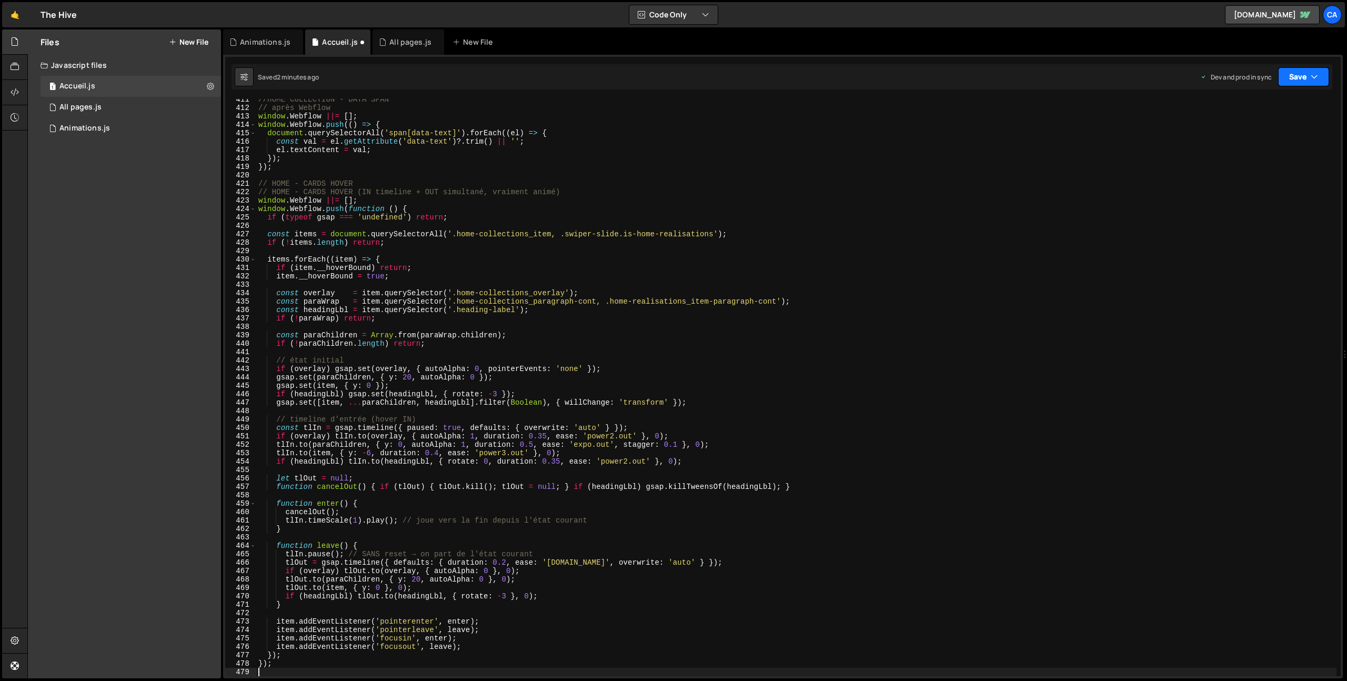
click at [1308, 74] on button "Save" at bounding box center [1303, 76] width 51 height 19
click at [1240, 145] on div "2 minutes ago" at bounding box center [1251, 148] width 41 height 9
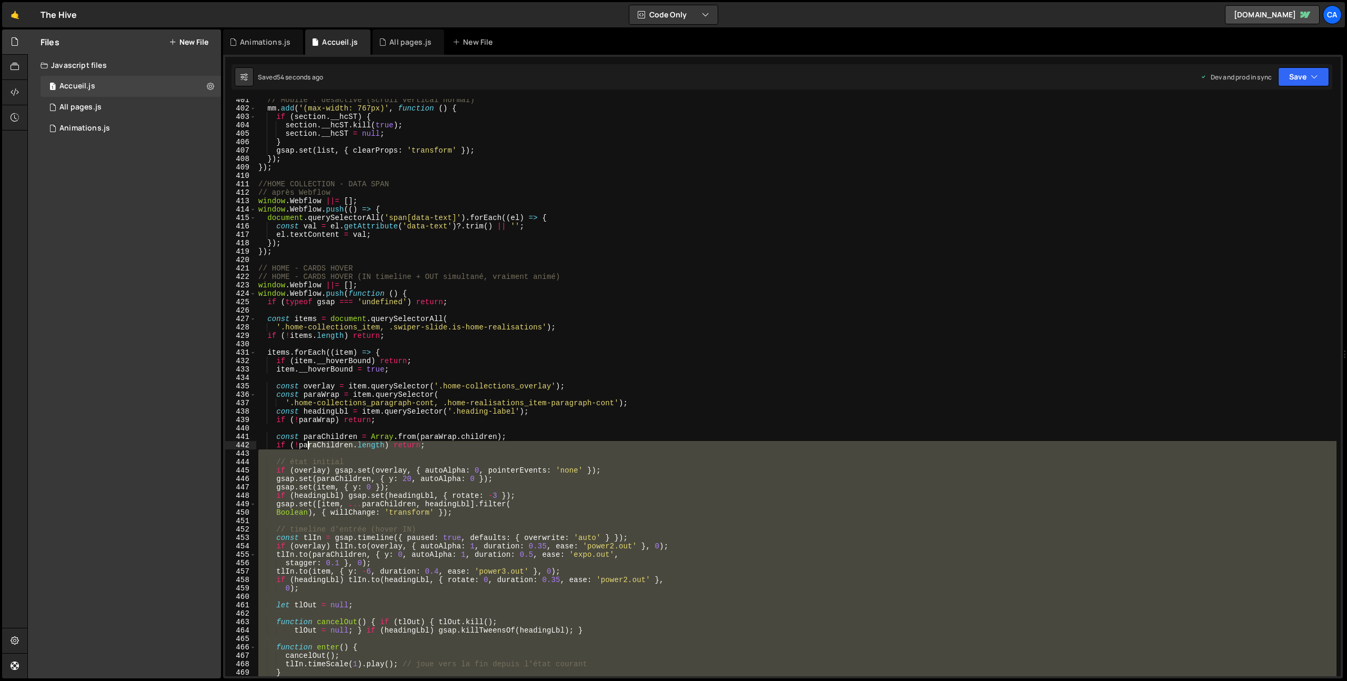
scroll to position [3154, 0]
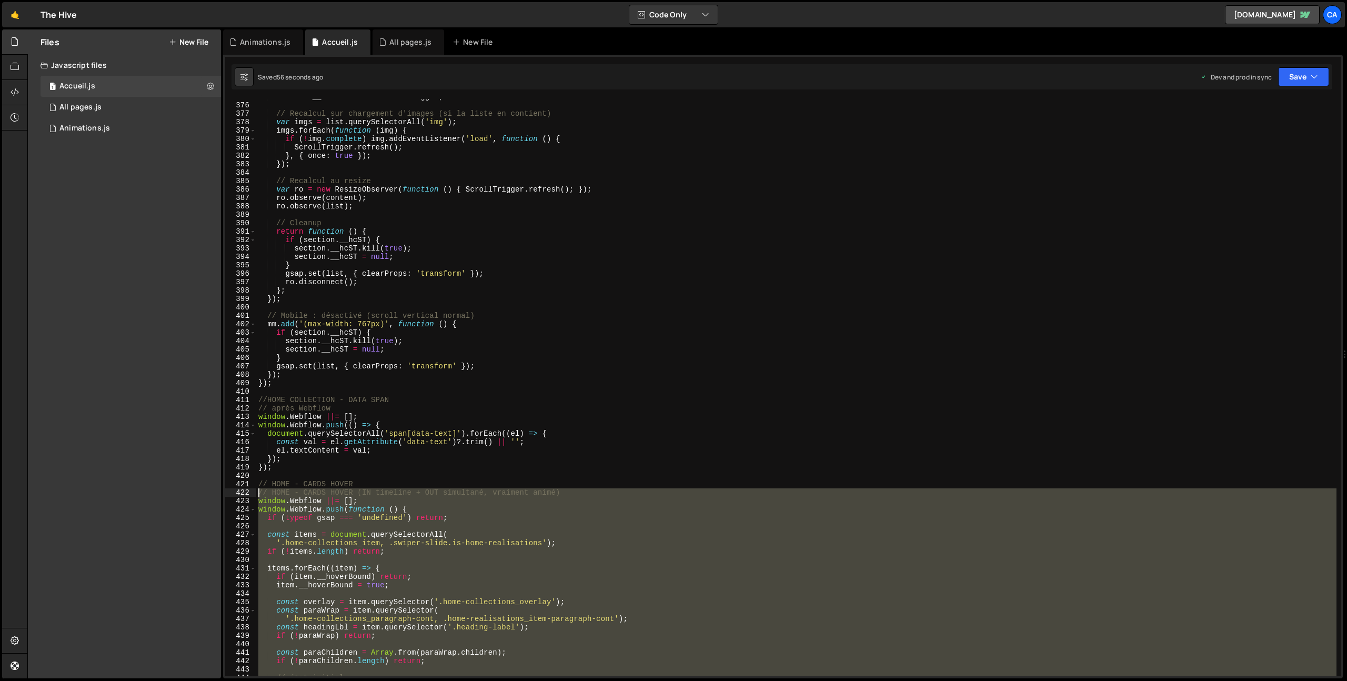
drag, startPoint x: 284, startPoint y: 578, endPoint x: 248, endPoint y: 494, distance: 91.0
click at [248, 494] on div "}); 375 376 377 378 379 380 381 382 383 384 385 386 387 388 389 390 391 392 393…" at bounding box center [782, 387] width 1115 height 577
type textarea "// HOME - CARDS HOVER (IN timeline + OUT simultané, vraiment animé) window.Webf…"
paste textarea
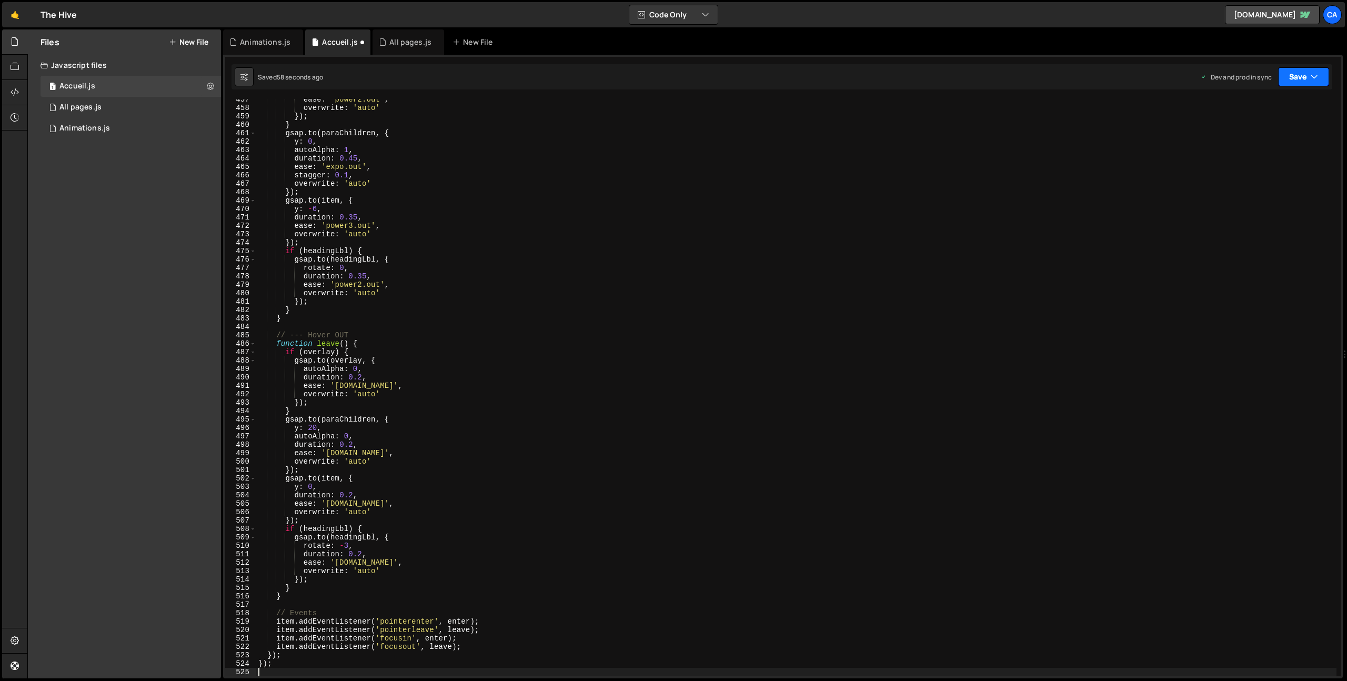
click at [1301, 75] on button "Save" at bounding box center [1303, 76] width 51 height 19
click at [1250, 147] on div "56 seconds ago" at bounding box center [1254, 148] width 47 height 9
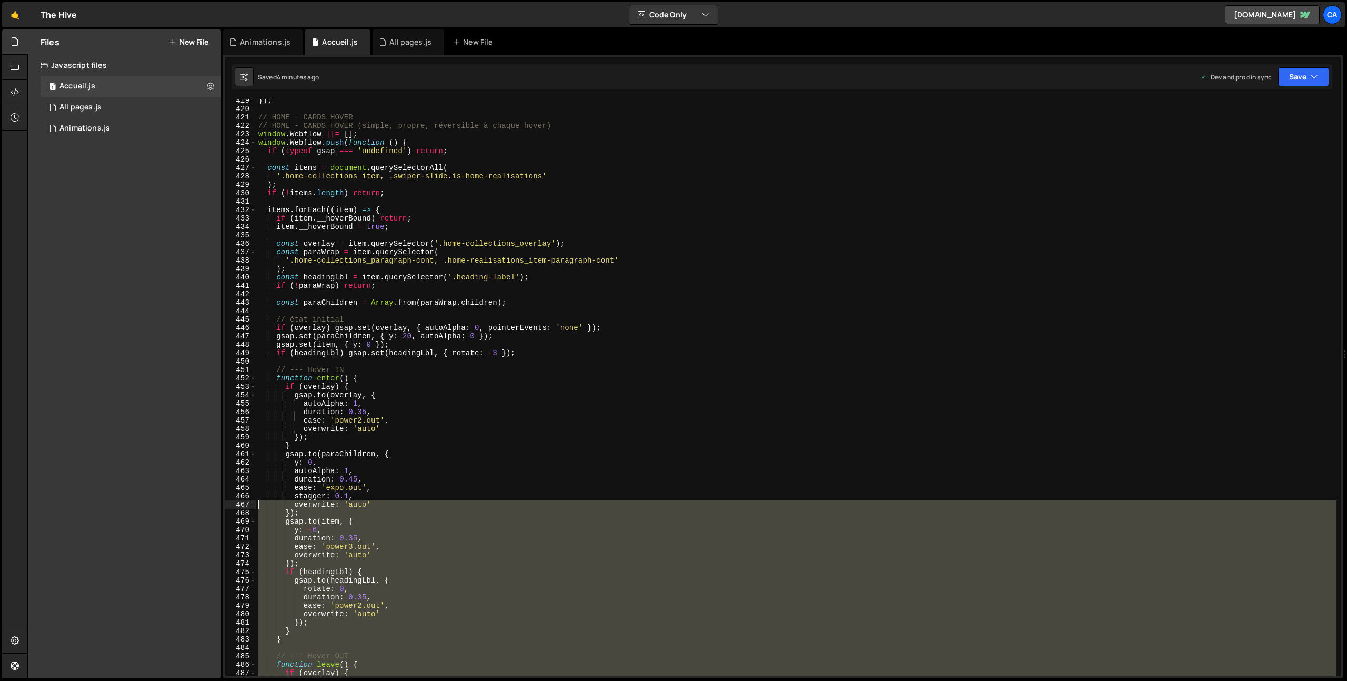
scroll to position [3482, 0]
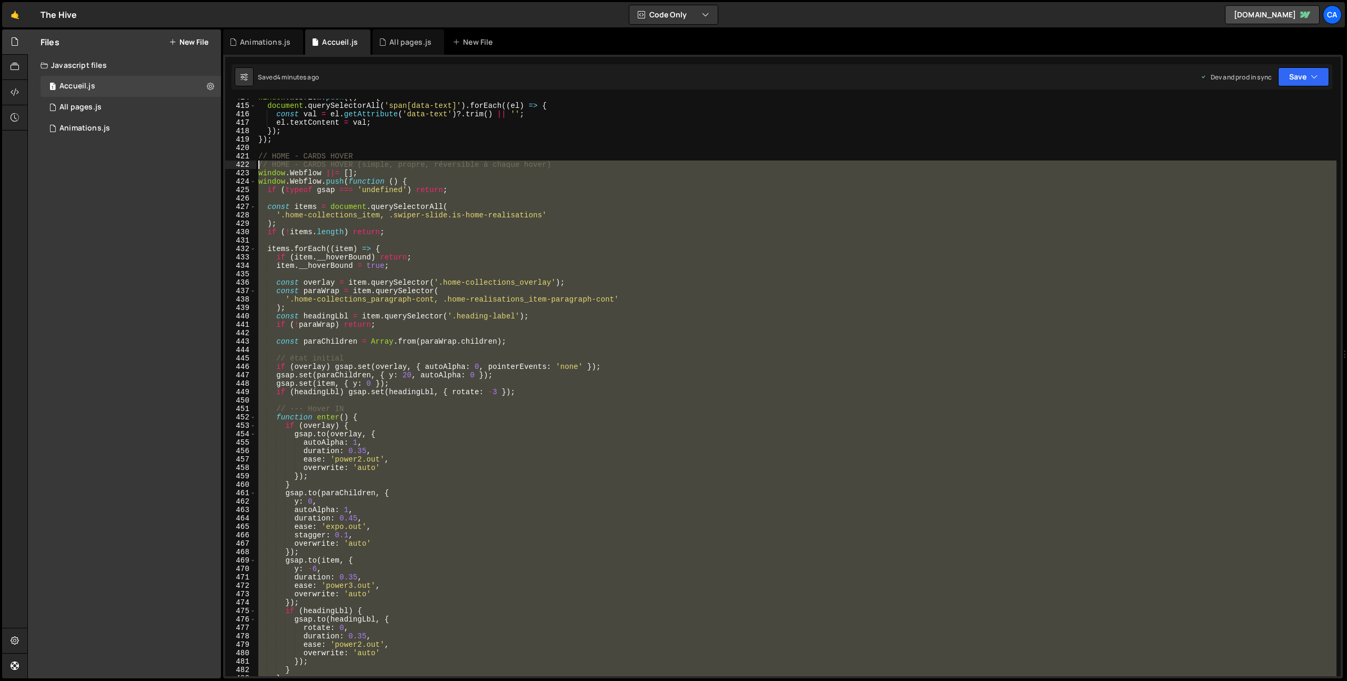
drag, startPoint x: 279, startPoint y: 576, endPoint x: 209, endPoint y: 167, distance: 414.7
click at [209, 167] on div "Files New File Javascript files 1 Accueil.js 0 1 All pages.js 0 1 Animations.js…" at bounding box center [686, 353] width 1319 height 649
type textarea "// HOME - CARDS HOVER (simple, propre, réversible à chaque hover) window.Webflo…"
paste textarea
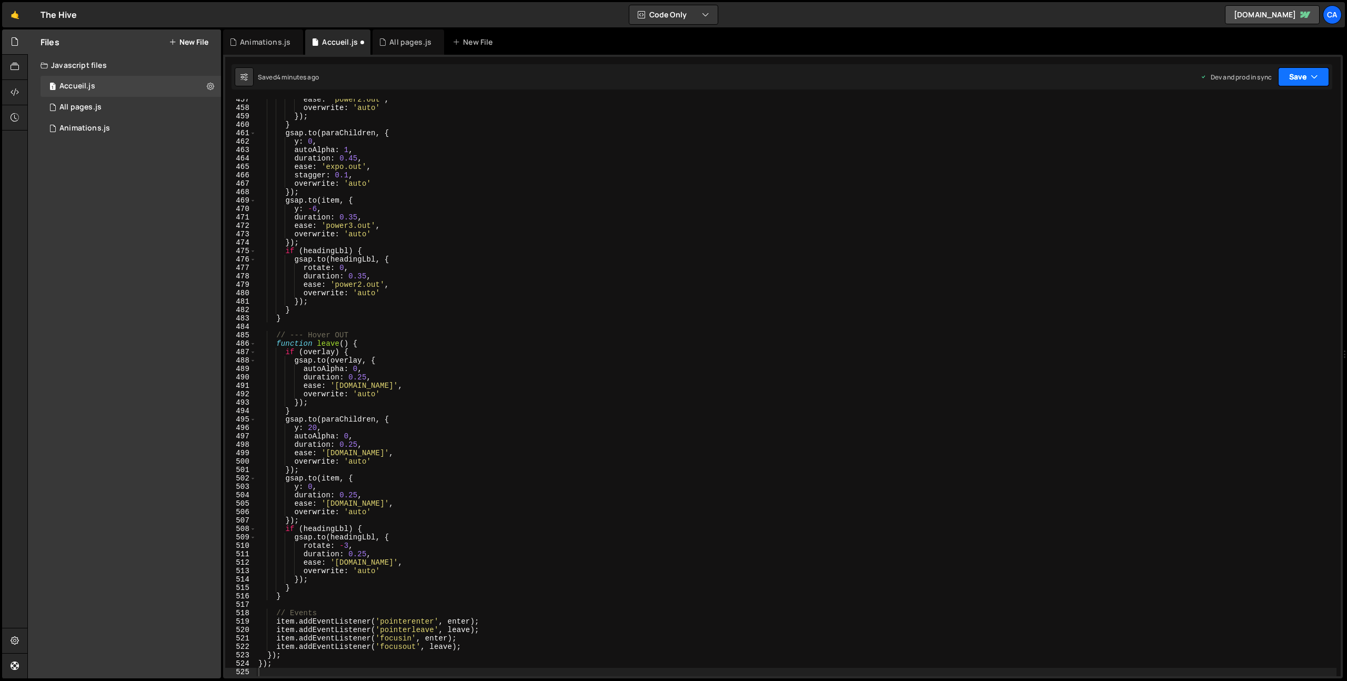
click at [1301, 73] on button "Save" at bounding box center [1303, 76] width 51 height 19
drag, startPoint x: 1250, startPoint y: 125, endPoint x: 1248, endPoint y: 140, distance: 16.0
click at [1248, 140] on div "Save to Staging S Saved 4 minutes ago Save to Production S Saved 4 minutes ago …" at bounding box center [1267, 126] width 127 height 69
click at [1323, 63] on div "1 2 3 4 5 6 7 8 9 10 11 12 13 14 15 16 17 18 19 20 21 22 23 24 25 26 27 28 29 3…" at bounding box center [782, 366] width 1119 height 623
click at [1311, 77] on icon "button" at bounding box center [1313, 77] width 7 height 11
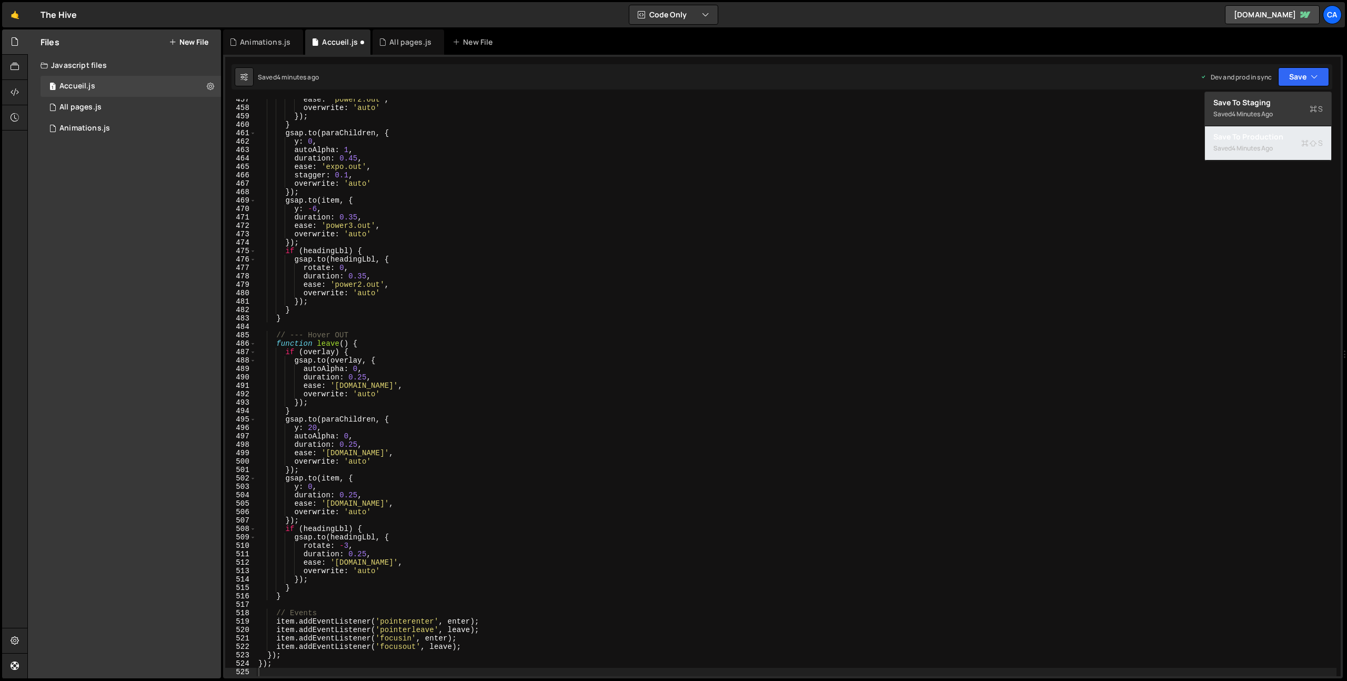
click at [1258, 138] on div "Save to Production S" at bounding box center [1267, 137] width 109 height 11
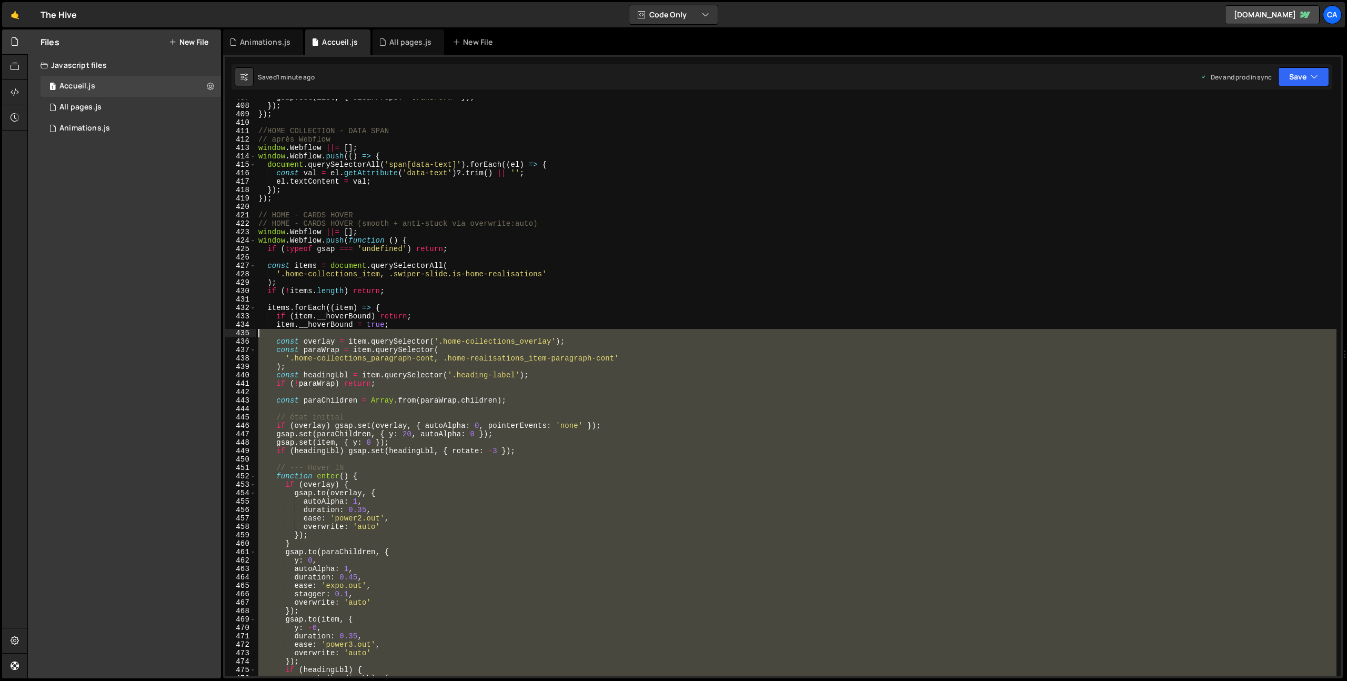
scroll to position [3423, 0]
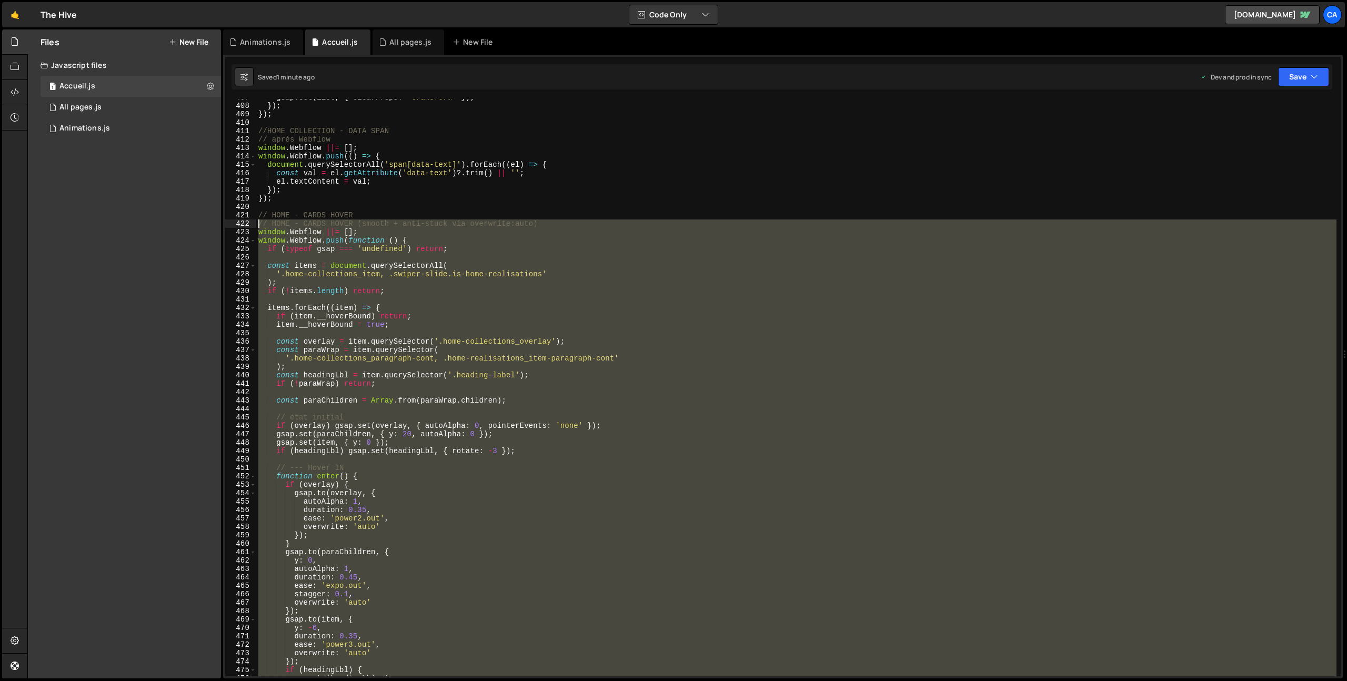
drag, startPoint x: 283, startPoint y: 597, endPoint x: 248, endPoint y: 228, distance: 370.4
click at [248, 228] on div "}); 407 408 409 410 411 412 413 414 415 416 417 418 419 420 421 422 423 424 425…" at bounding box center [782, 387] width 1115 height 577
type textarea "// HOME - CARDS HOVER (smooth + anti-stuck via overwrite:auto) window.Webflow |…"
paste textarea
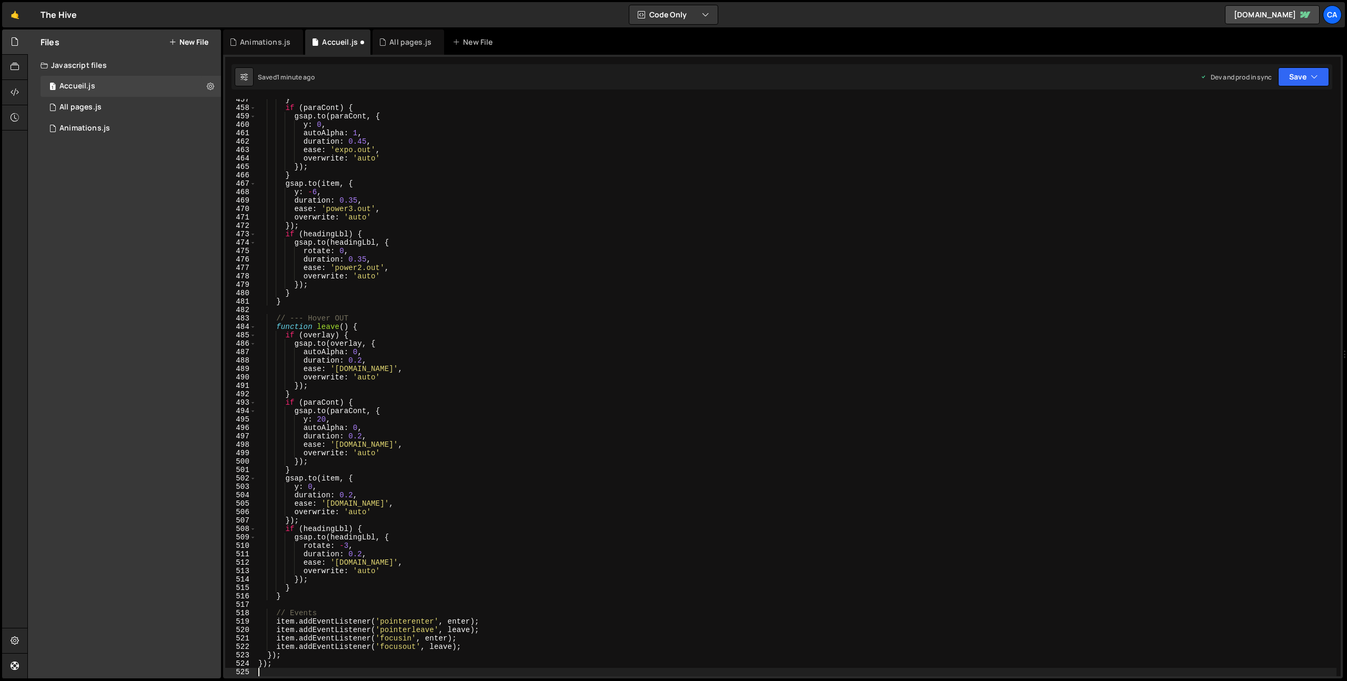
scroll to position [3842, 0]
click at [1311, 74] on icon "button" at bounding box center [1313, 77] width 7 height 11
drag, startPoint x: 1273, startPoint y: 148, endPoint x: 1117, endPoint y: 109, distance: 160.0
click at [1273, 148] on div "Saved 1 minute ago" at bounding box center [1267, 148] width 109 height 13
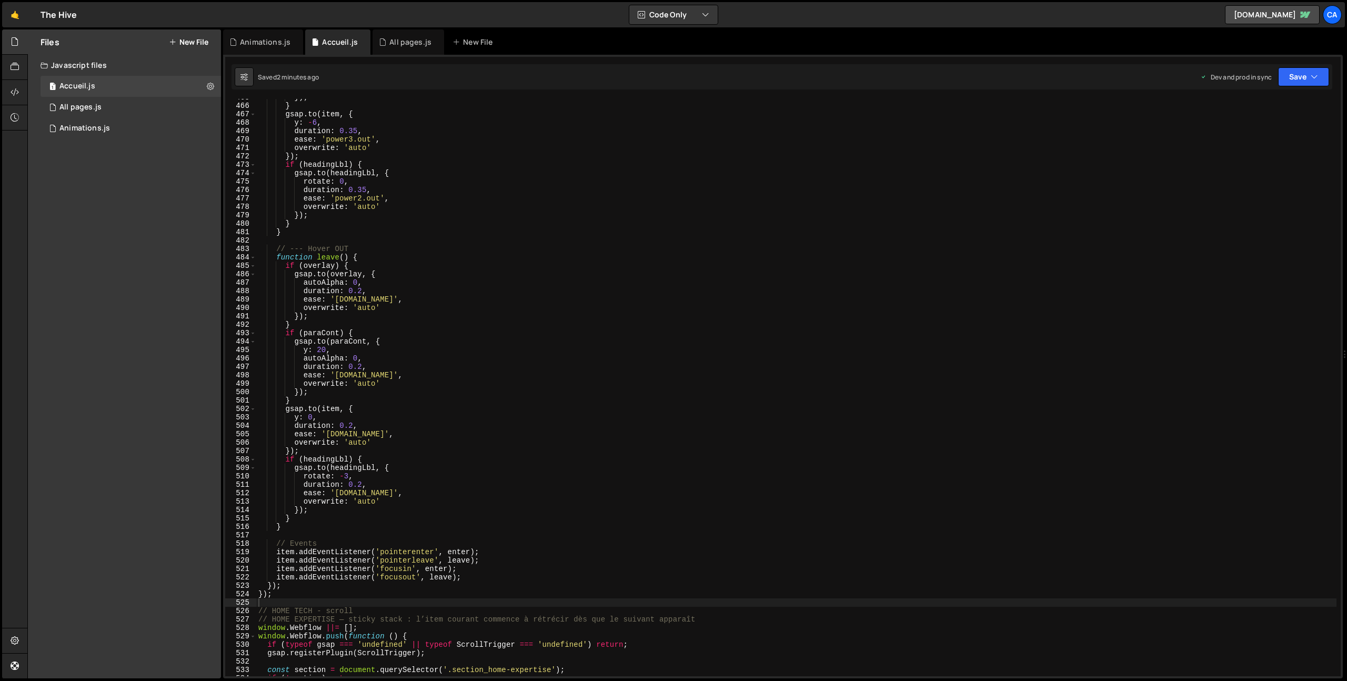
scroll to position [3970, 0]
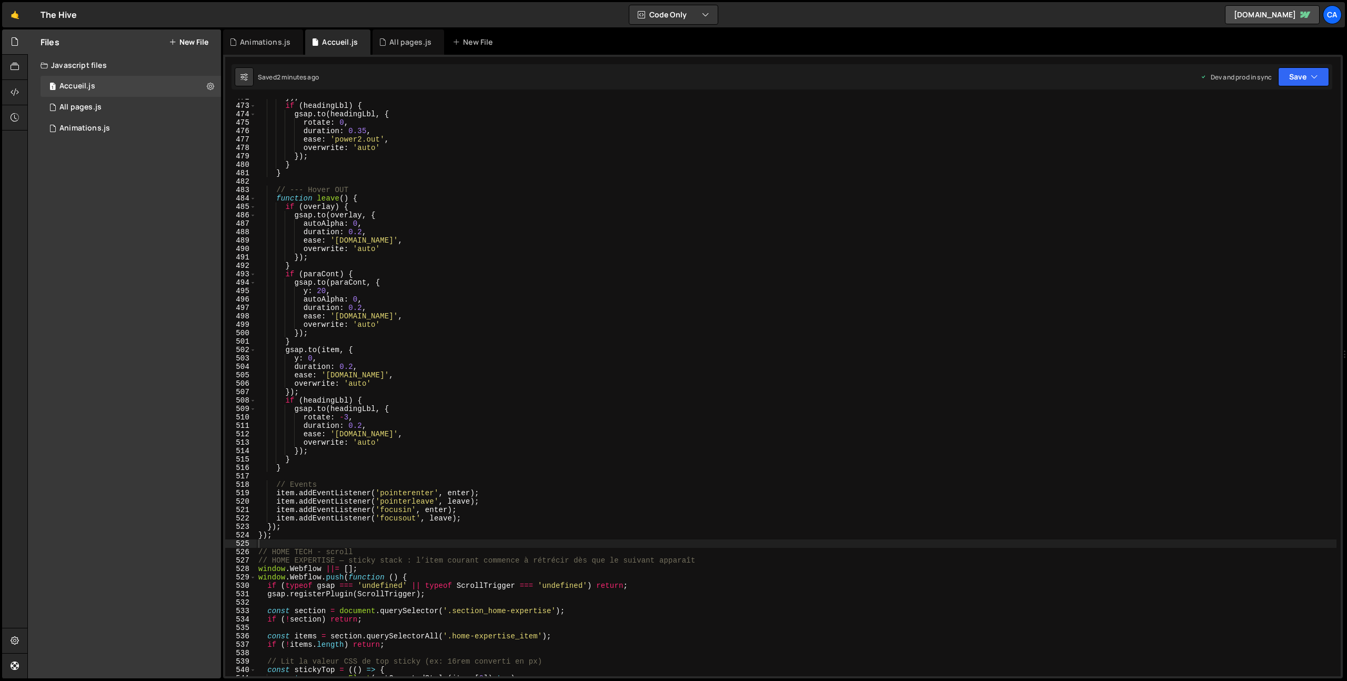
click at [290, 547] on div "}) ; if ( headingLbl ) { gsap . to ( headingLbl , { rotate : 0 , duration : 0.3…" at bounding box center [796, 390] width 1080 height 594
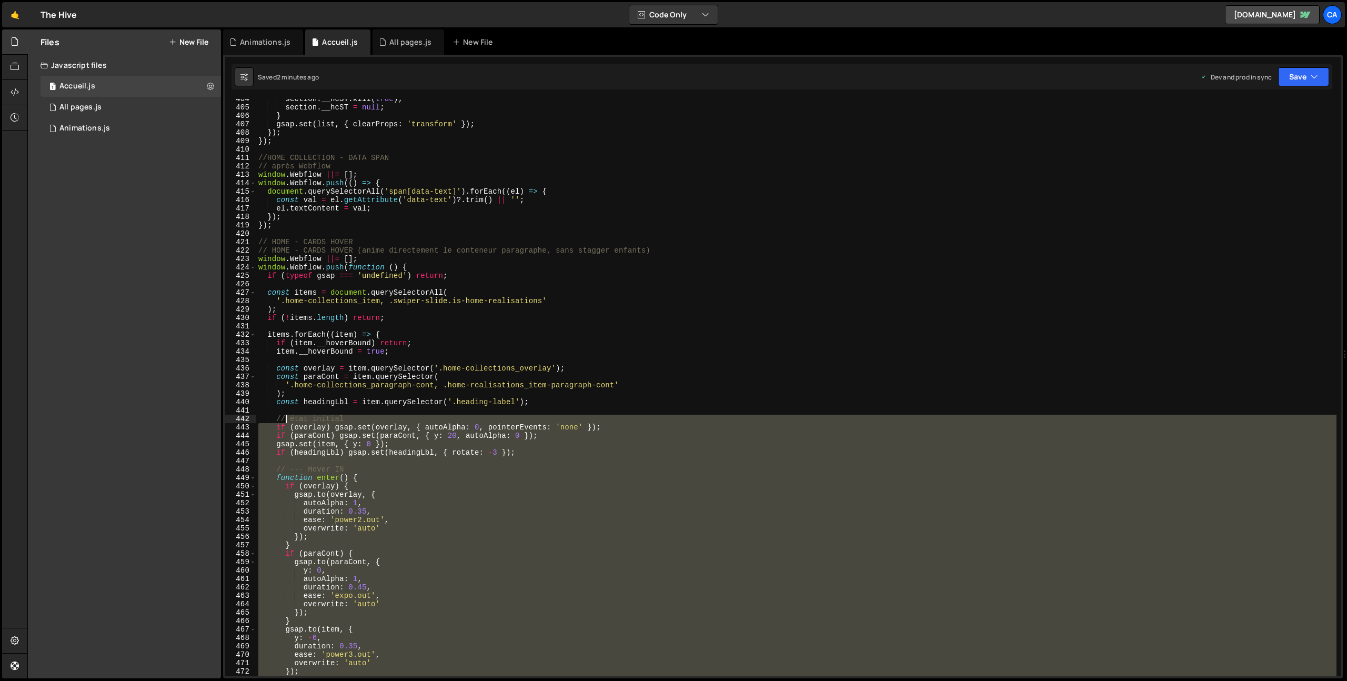
scroll to position [3366, 0]
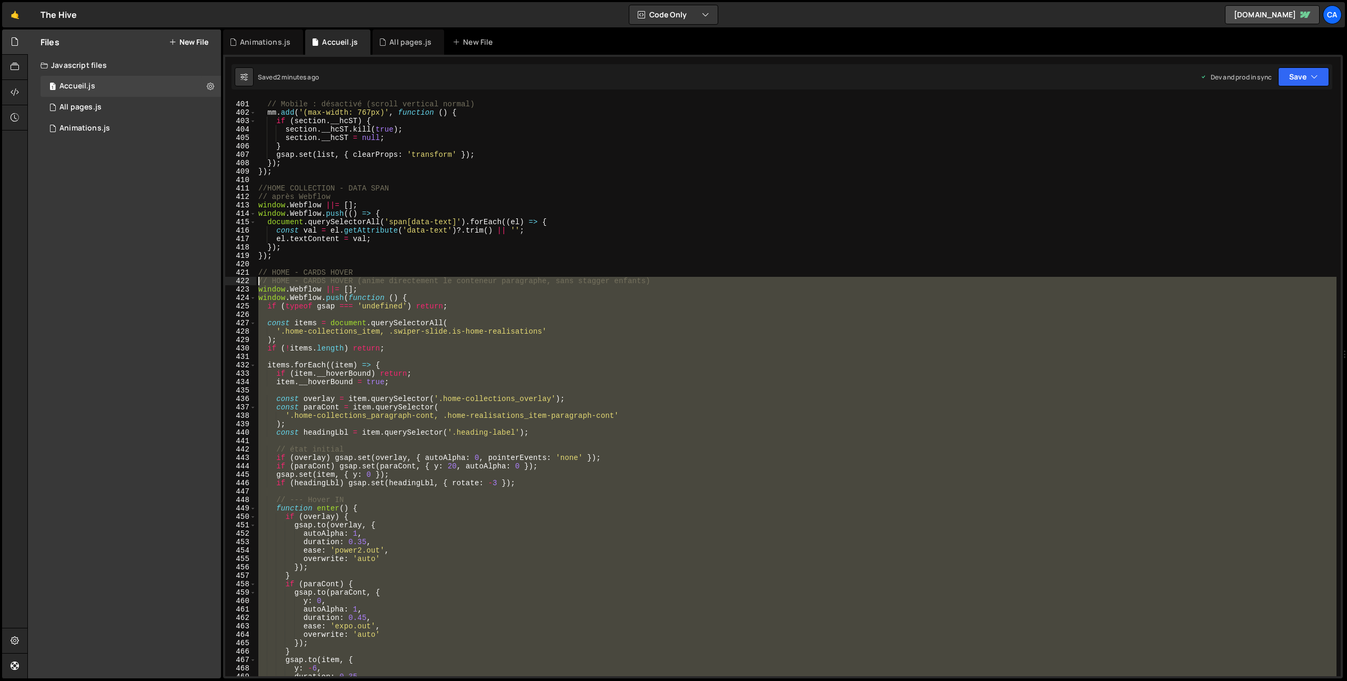
drag, startPoint x: 282, startPoint y: 535, endPoint x: 233, endPoint y: 280, distance: 259.9
click at [233, 280] on div "400 401 402 403 404 405 406 407 408 409 410 411 412 413 414 415 416 417 418 419…" at bounding box center [782, 387] width 1115 height 577
type textarea "// HOME - CARDS HOVER (anime directement le conteneur paragraphe, sans stagger …"
paste textarea
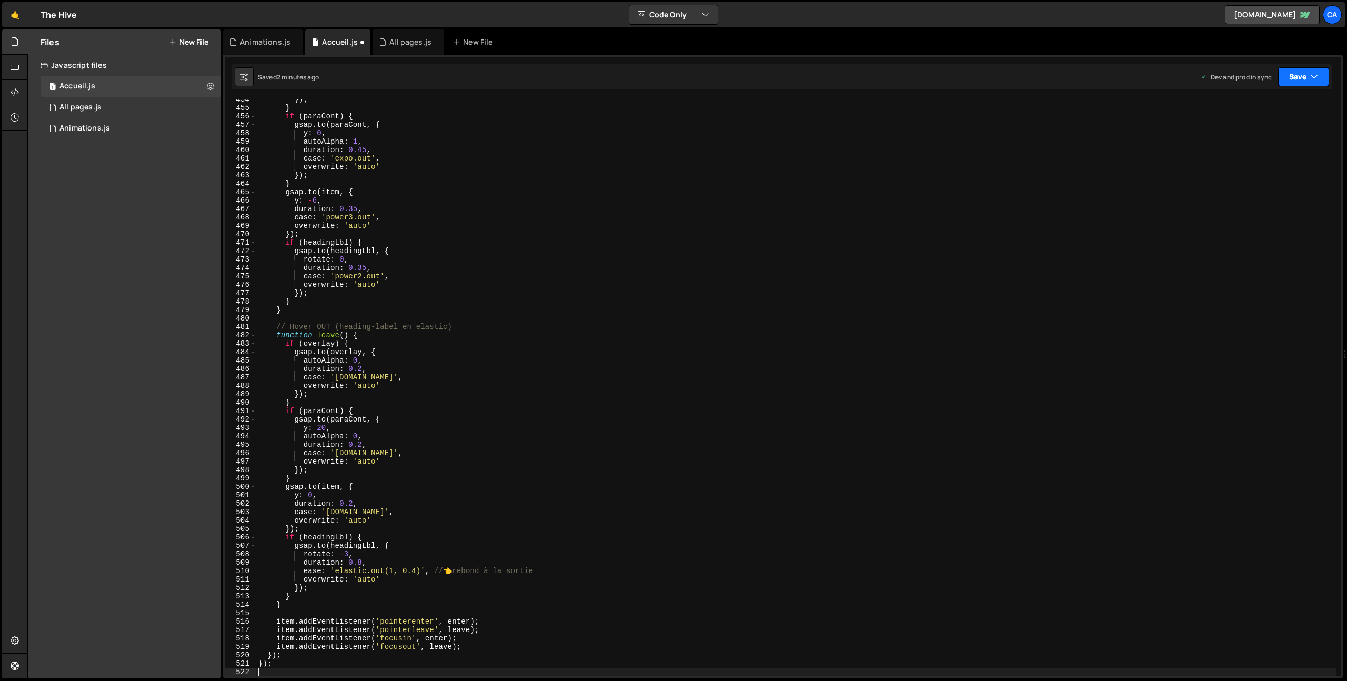
click at [1320, 75] on button "Save" at bounding box center [1303, 76] width 51 height 19
click at [1257, 141] on div "Save to Production S" at bounding box center [1267, 137] width 109 height 11
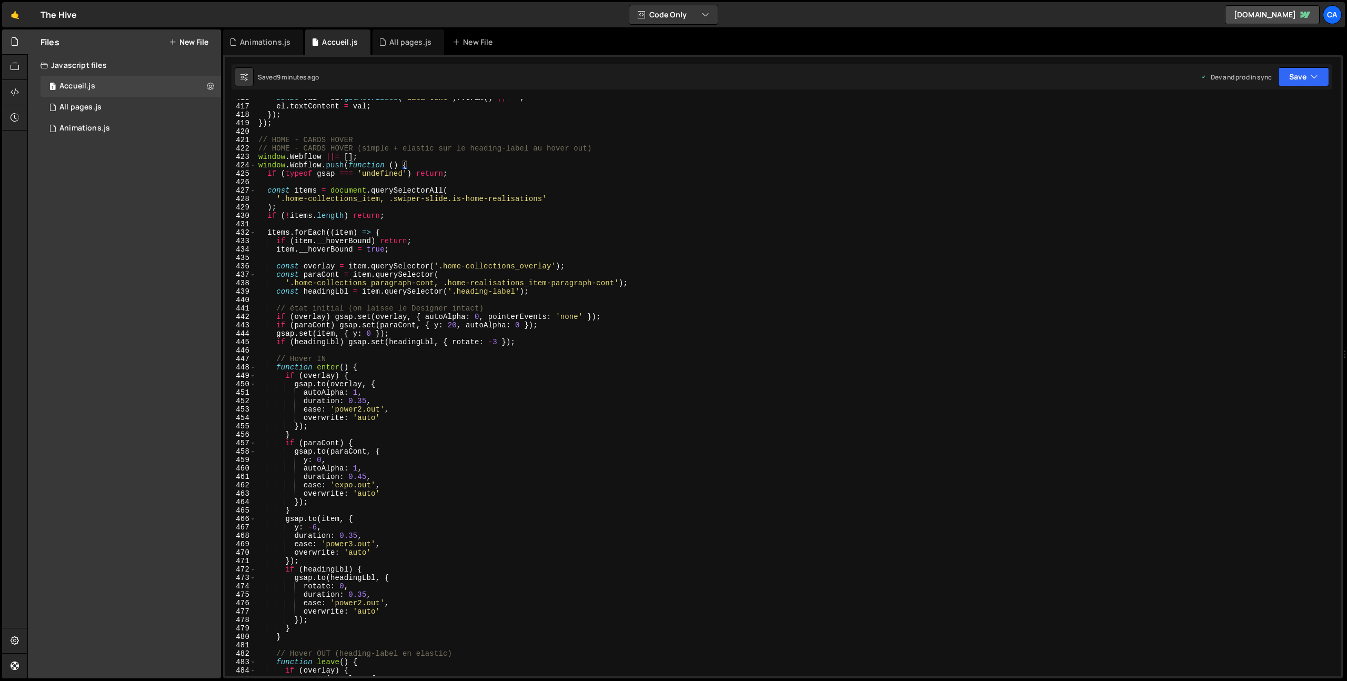
scroll to position [3361, 0]
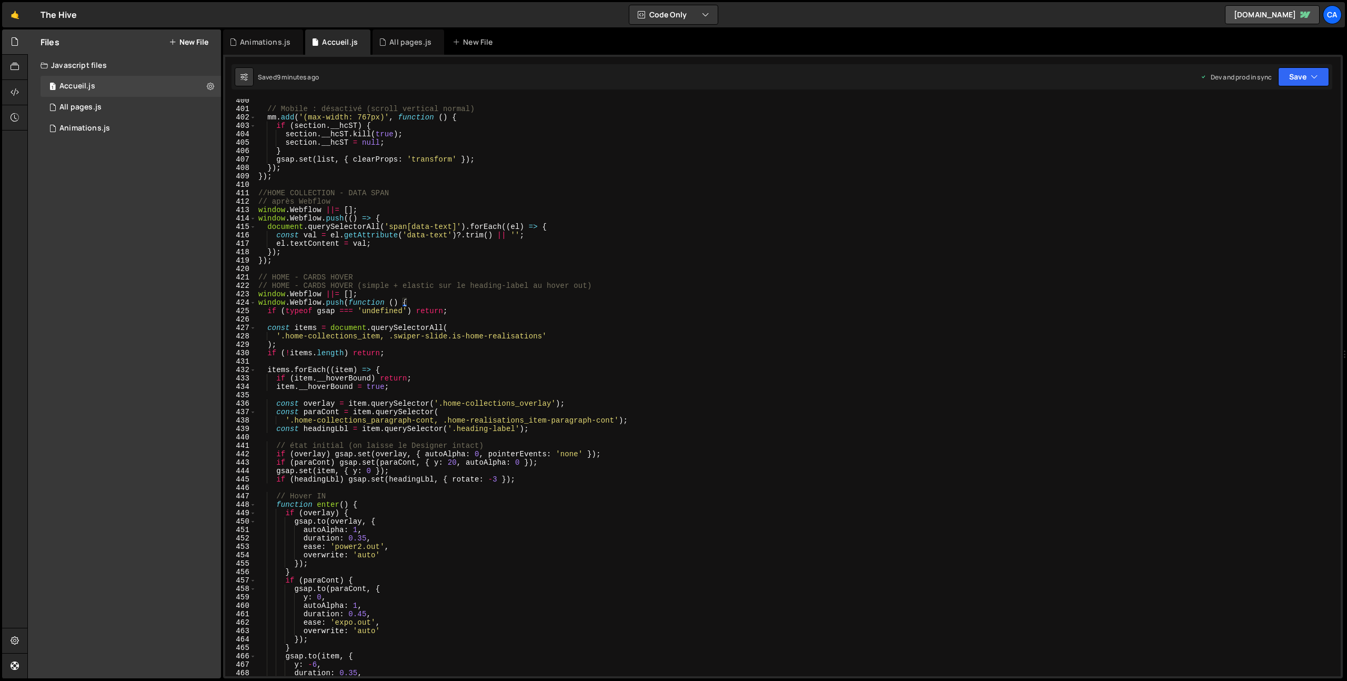
type textarea "});"
click at [297, 257] on div "// Mobile : désactivé (scroll vertical normal) mm . add ( '(max-width: 767px)' …" at bounding box center [796, 393] width 1080 height 594
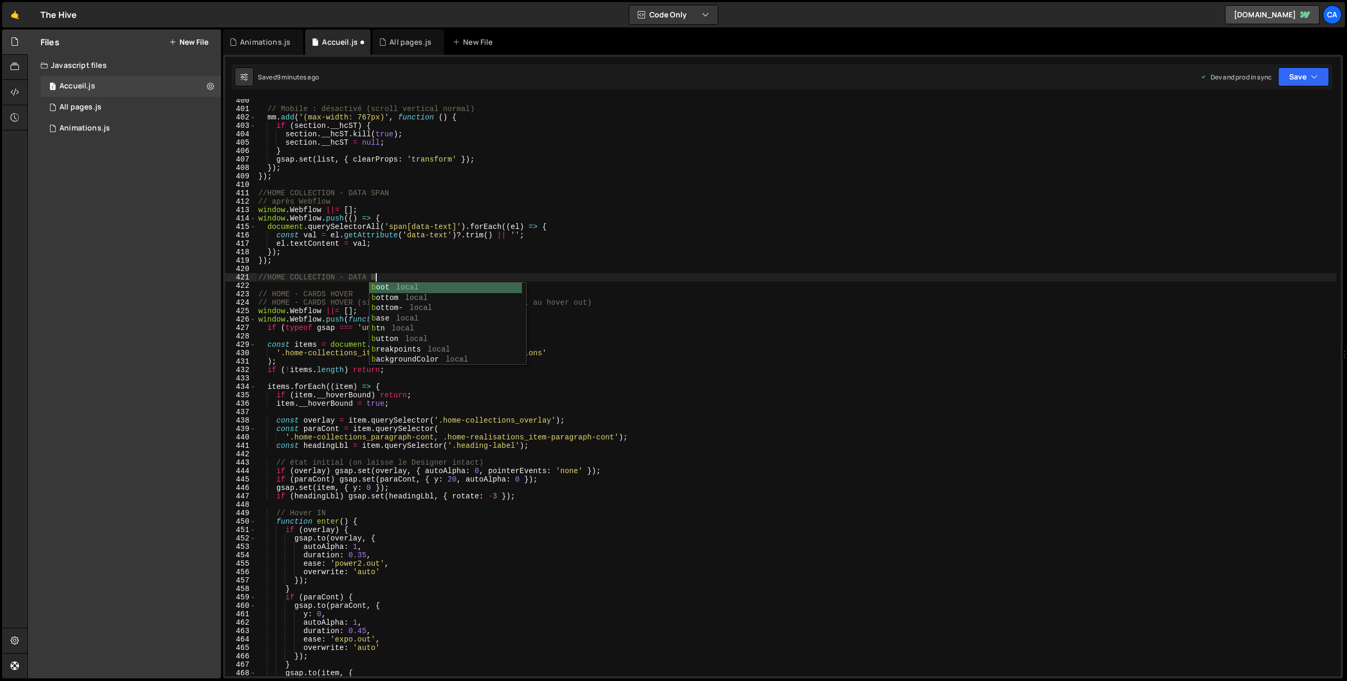
scroll to position [0, 8]
type textarea "//HOME COLLECTION - DATA BG"
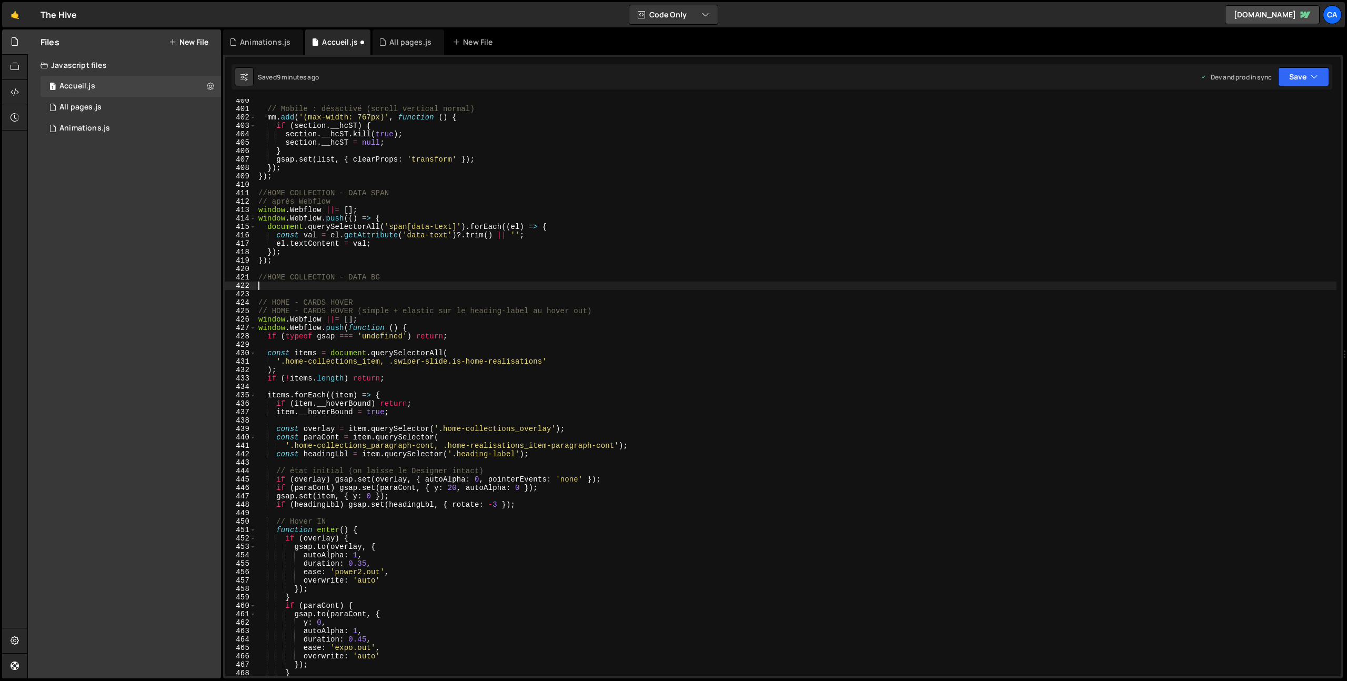
scroll to position [0, 0]
paste textarea
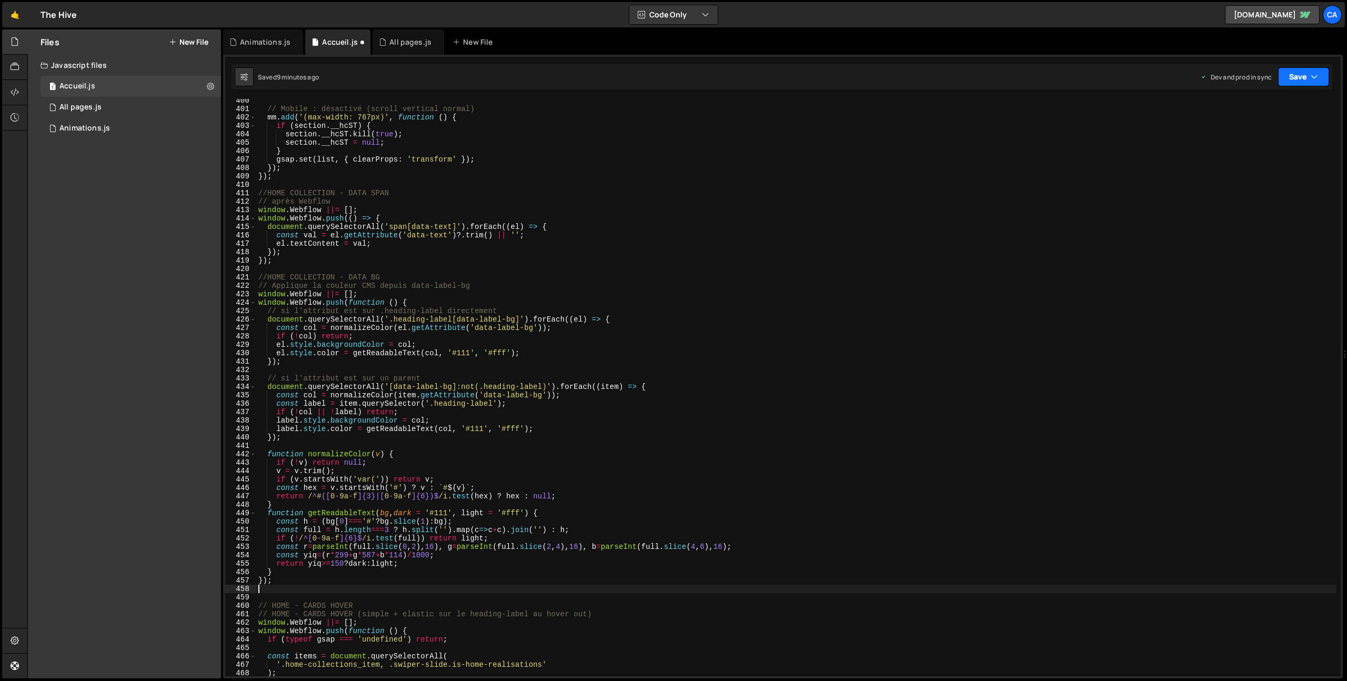
click at [1296, 78] on button "Save" at bounding box center [1303, 76] width 51 height 19
click at [1247, 158] on button "Save to Production S Saved 9 minutes ago" at bounding box center [1268, 143] width 126 height 34
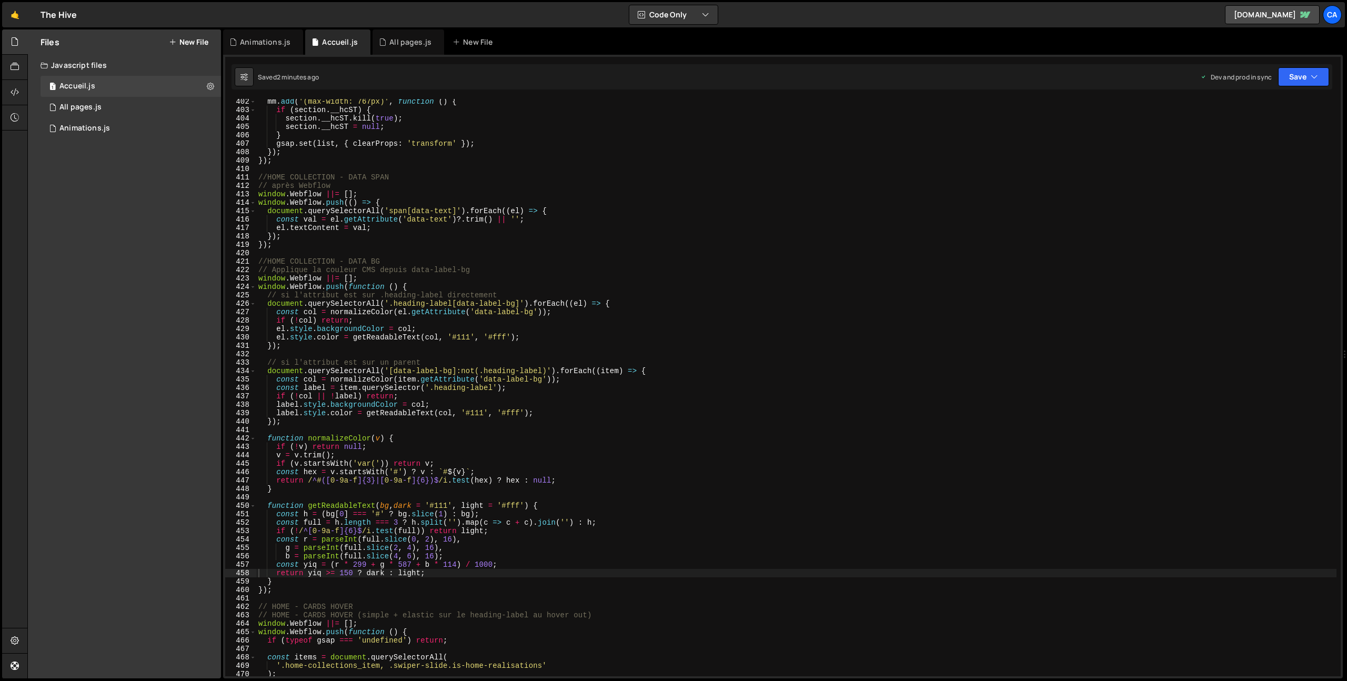
scroll to position [3377, 0]
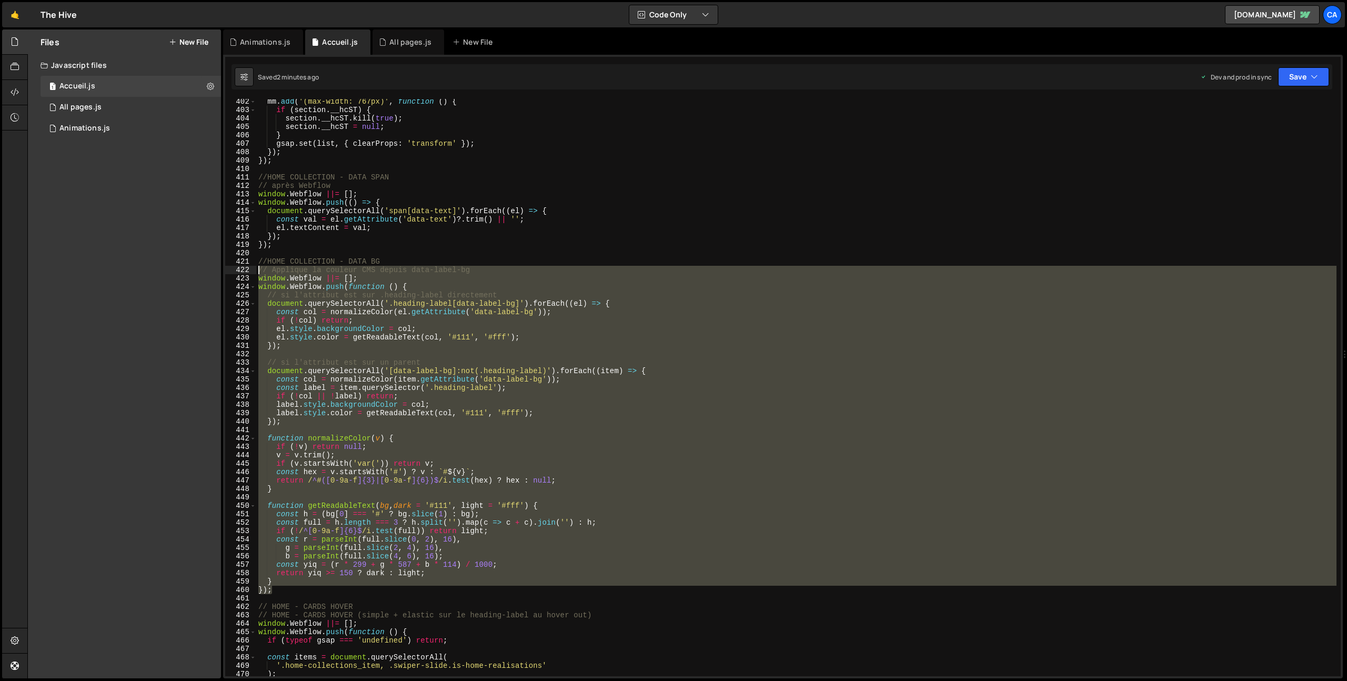
drag, startPoint x: 279, startPoint y: 590, endPoint x: 234, endPoint y: 269, distance: 324.1
click at [234, 269] on div "}); 402 403 404 405 406 407 408 409 410 411 412 413 414 415 416 417 418 419 420…" at bounding box center [782, 387] width 1115 height 577
type textarea "// Applique la couleur CMS depuis data-label-bg window.Webflow ||= [];"
paste textarea
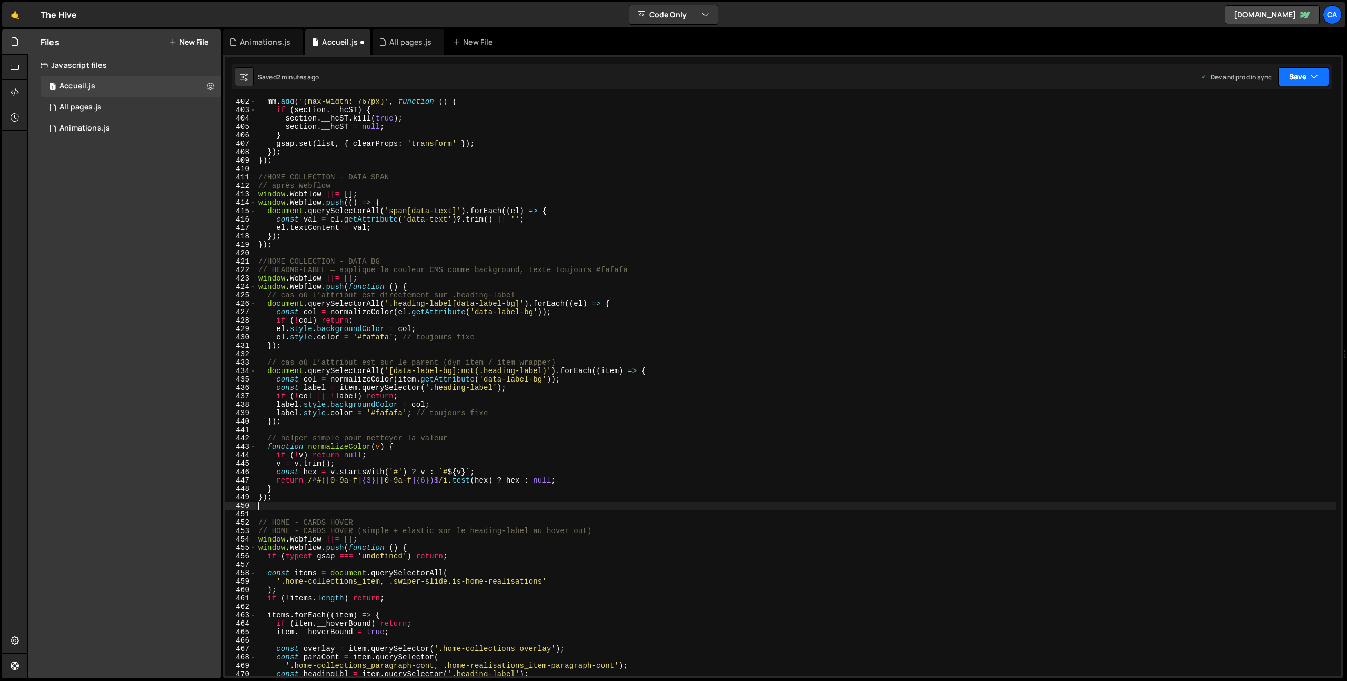
click at [1298, 75] on button "Save" at bounding box center [1303, 76] width 51 height 19
click at [1253, 144] on div "2 minutes ago" at bounding box center [1251, 148] width 41 height 9
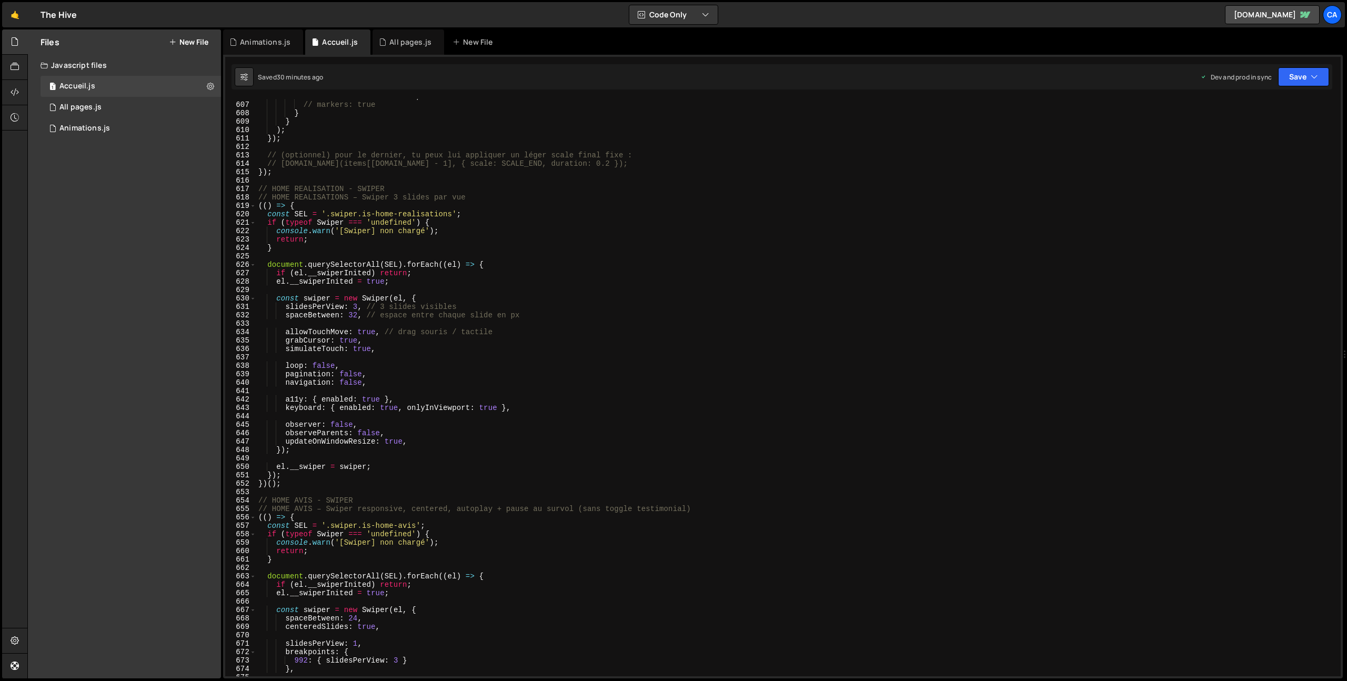
scroll to position [5060, 0]
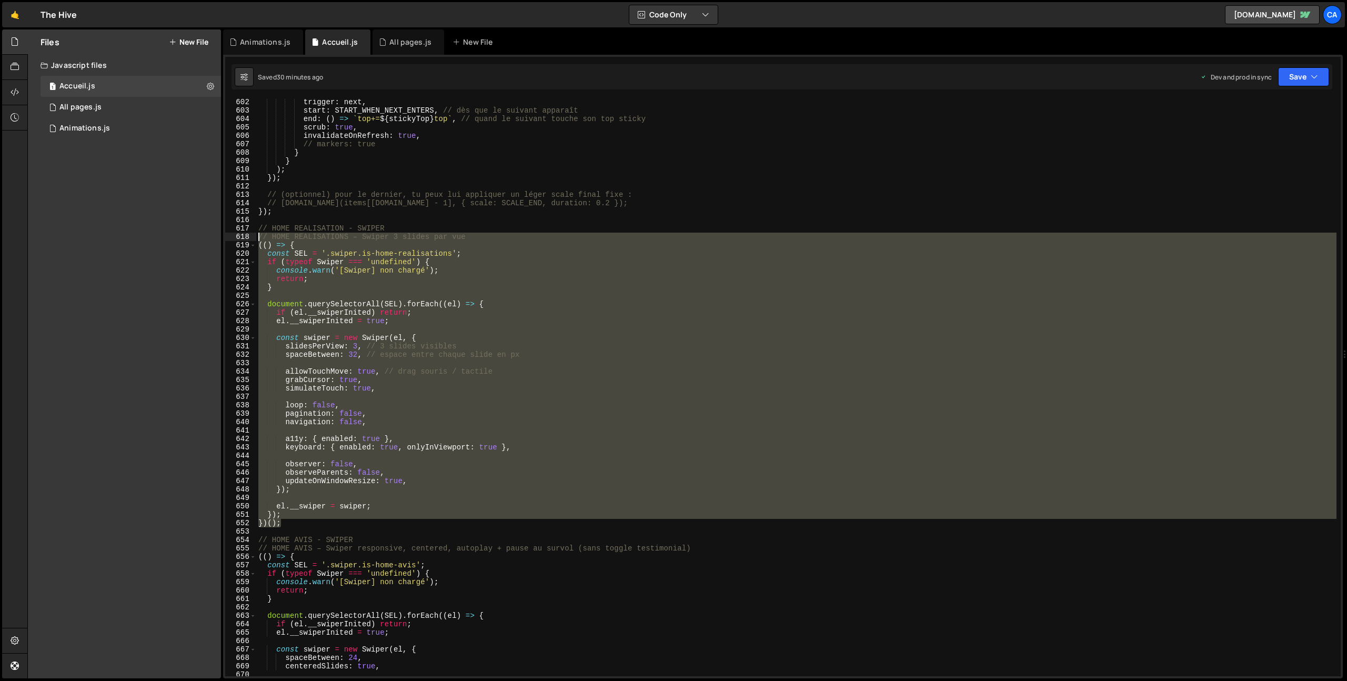
drag, startPoint x: 287, startPoint y: 522, endPoint x: 237, endPoint y: 237, distance: 289.6
click at [237, 237] on div "})(); 602 603 604 605 606 607 608 609 610 611 612 613 614 615 616 617 618 619 6…" at bounding box center [782, 387] width 1115 height 577
type textarea "// HOME REALISATIONS – Swiper 3 slides par vue (() => {"
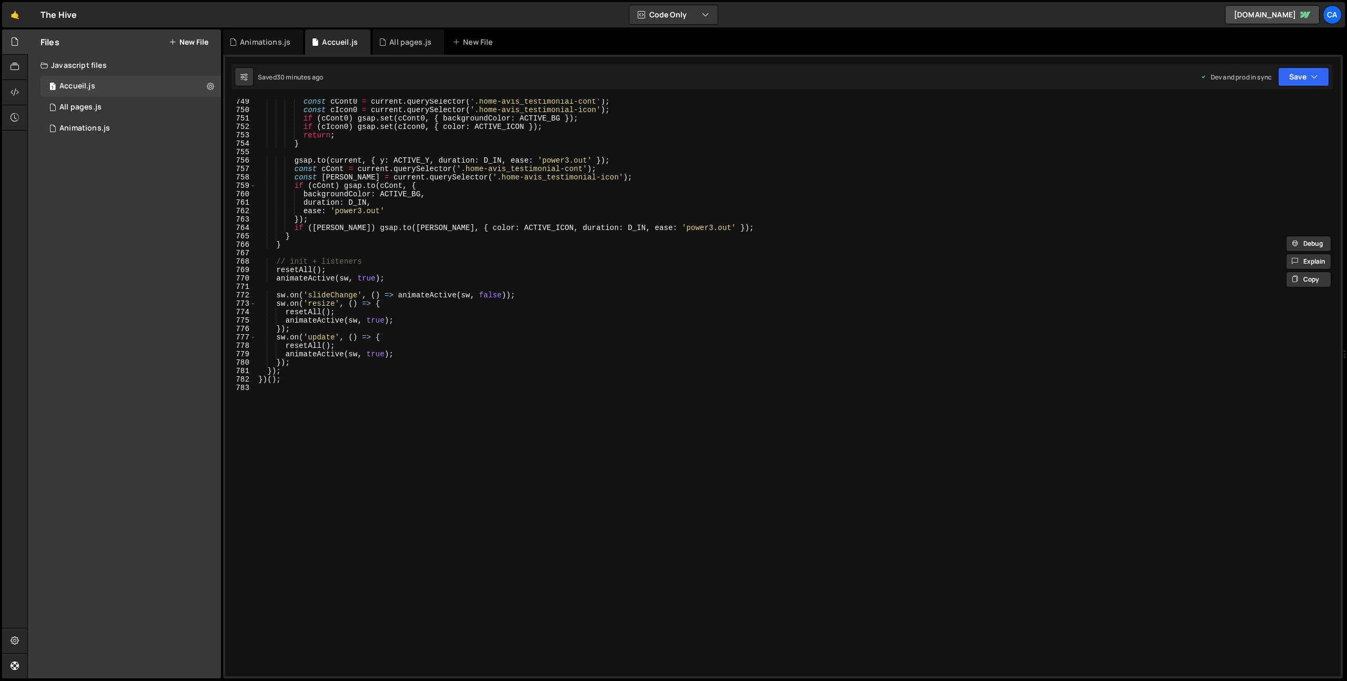
scroll to position [6298, 0]
click at [315, 497] on div "const cCont0 = current . querySelector ( '.home-avis_testimonial-cont' ) ; cons…" at bounding box center [796, 394] width 1080 height 594
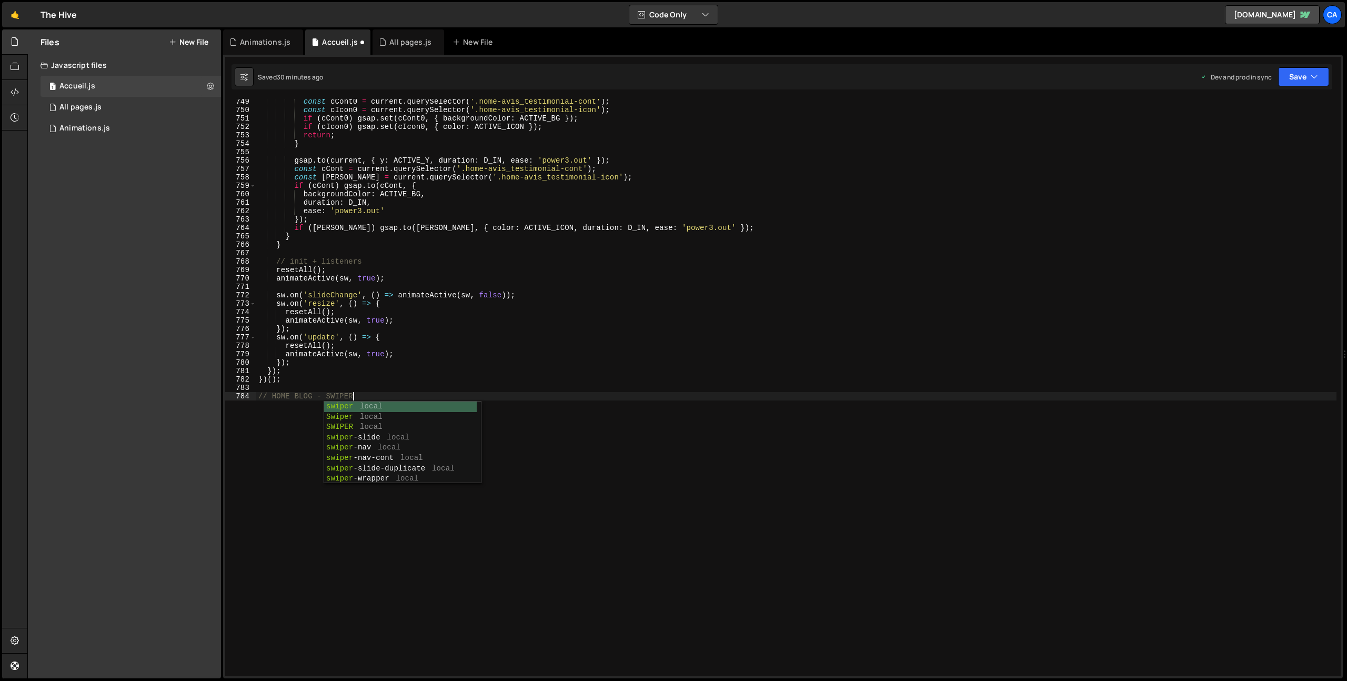
type textarea "// HOME BLOG - SWIPER"
click at [301, 408] on div "const cCont0 = current . querySelector ( '.home-avis_testimonial-cont' ) ; cons…" at bounding box center [796, 394] width 1080 height 594
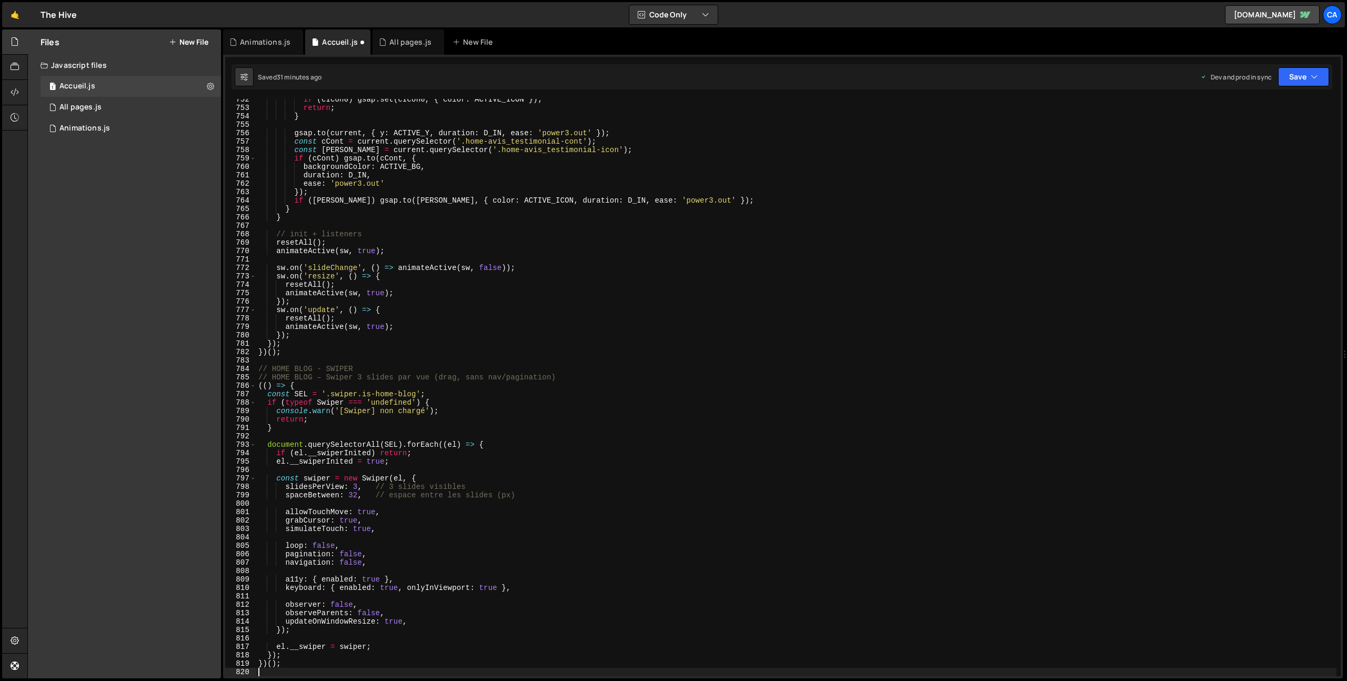
scroll to position [6325, 0]
click at [1297, 80] on button "Save" at bounding box center [1303, 76] width 51 height 19
click at [1233, 152] on div "31 minutes ago" at bounding box center [1253, 148] width 44 height 9
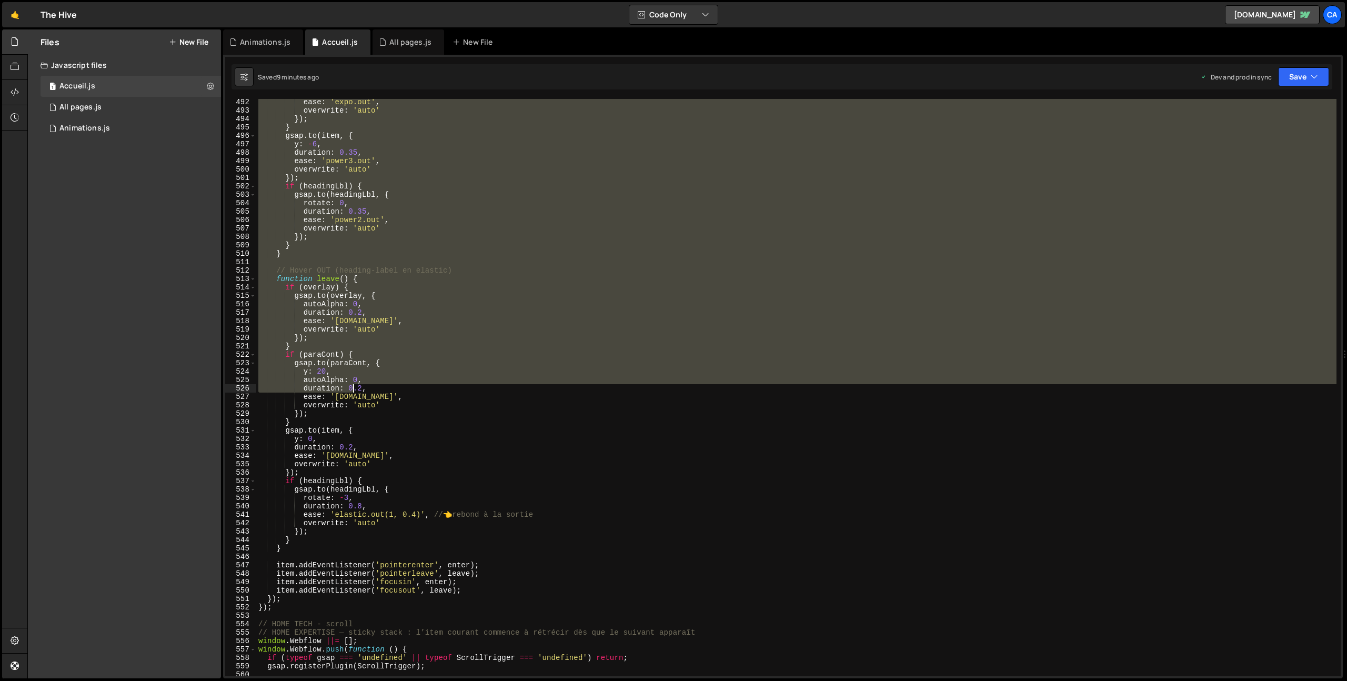
scroll to position [4153, 0]
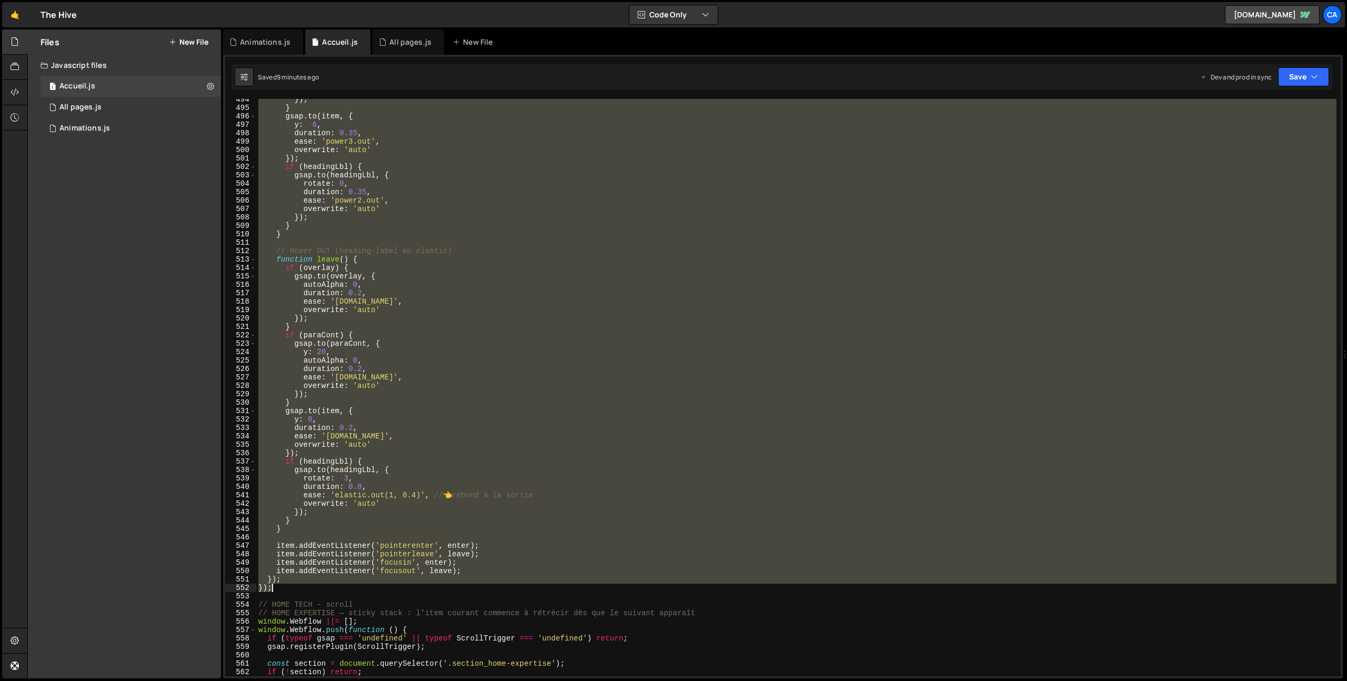
drag, startPoint x: 261, startPoint y: 163, endPoint x: 309, endPoint y: 585, distance: 424.7
click at [309, 585] on div "}) ; } gsap . to ( item , { y : - 6 , duration : 0.35 , ease : 'power3.out' , o…" at bounding box center [796, 392] width 1080 height 594
type textarea "}); });"
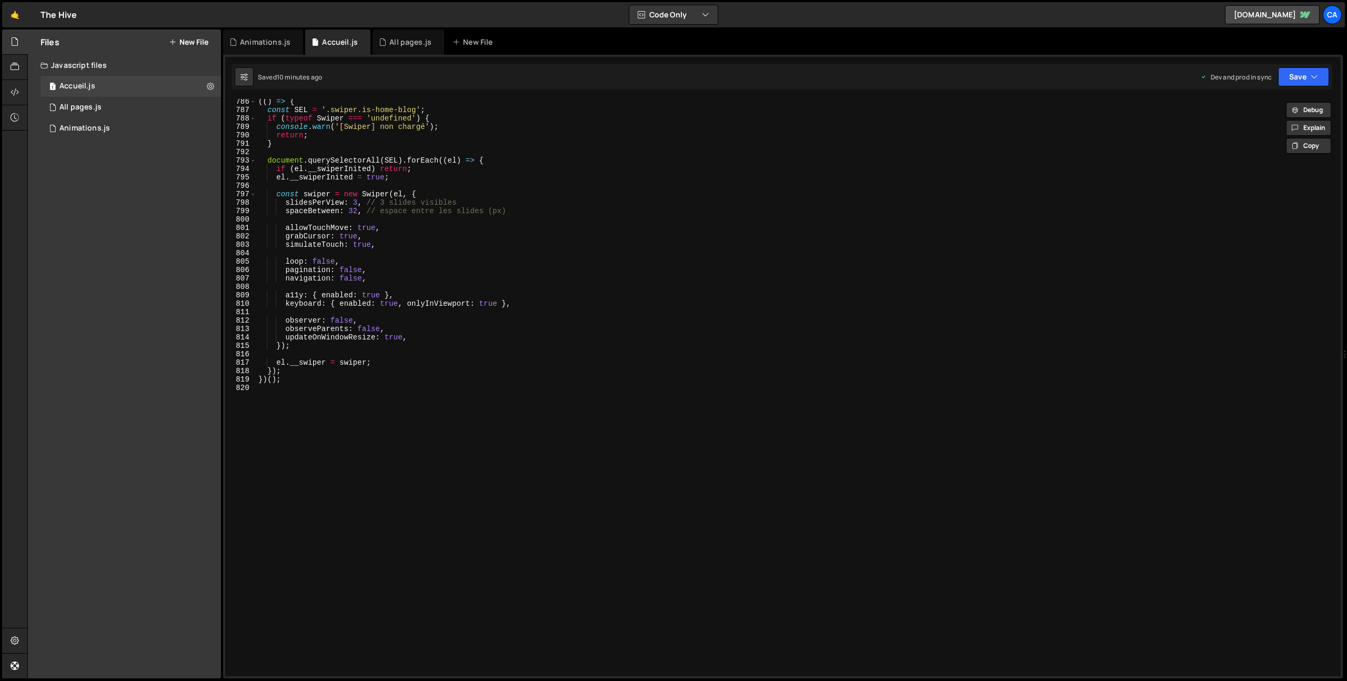
scroll to position [6609, 0]
click at [323, 444] on div "(( ) => { const SEL = '.swiper.is-home-blog' ; if ( typeof Swiper === 'undefine…" at bounding box center [796, 394] width 1080 height 594
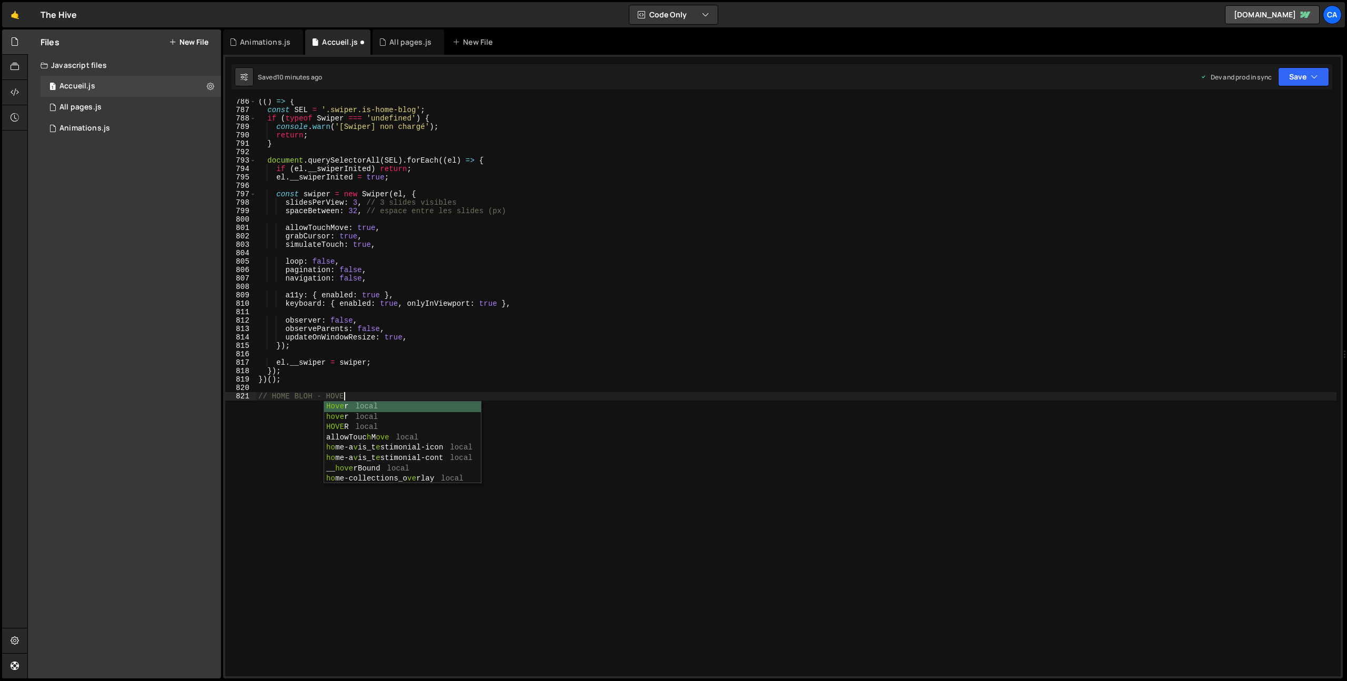
scroll to position [0, 6]
type textarea "// HOME BLOH - HOVER"
click at [277, 409] on div "(( ) => { const SEL = '.swiper.is-home-blog' ; if ( typeof Swiper === 'undefine…" at bounding box center [796, 394] width 1080 height 594
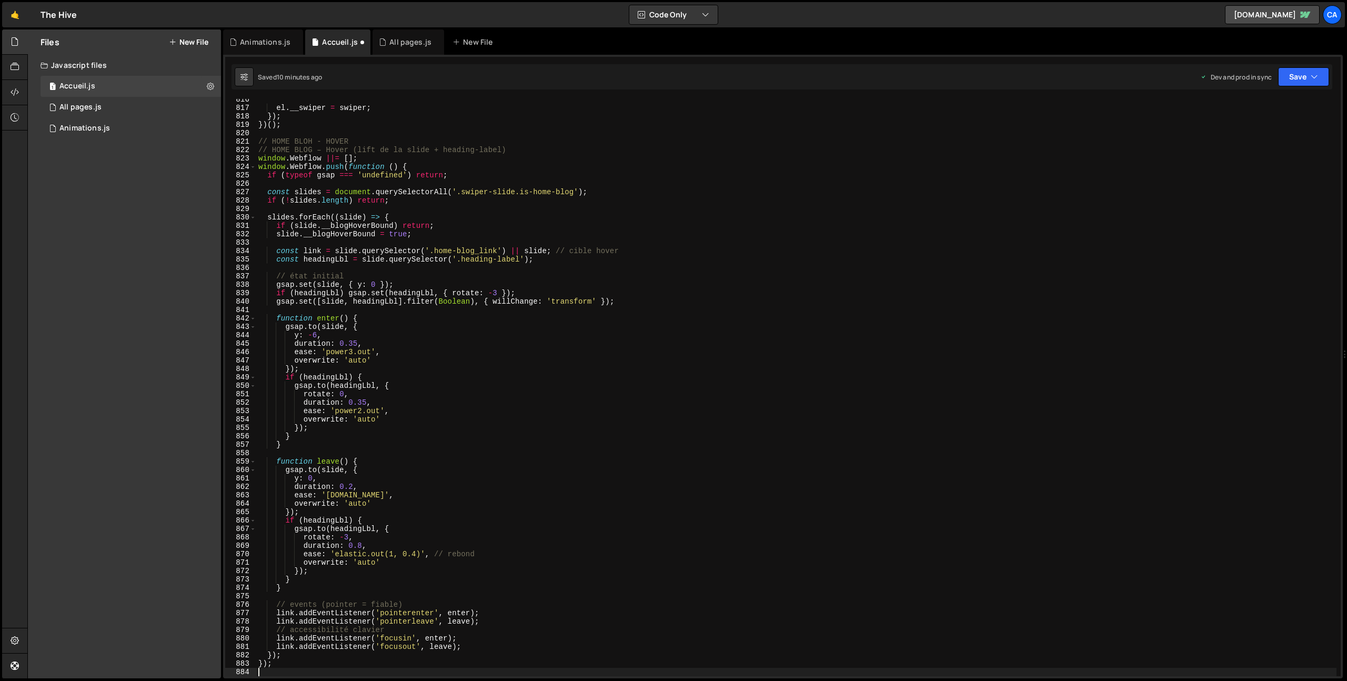
scroll to position [6863, 0]
click at [1308, 70] on button "Save" at bounding box center [1303, 76] width 51 height 19
click at [1238, 149] on div "10 minutes ago" at bounding box center [1253, 148] width 44 height 9
